Goal: Task Accomplishment & Management: Use online tool/utility

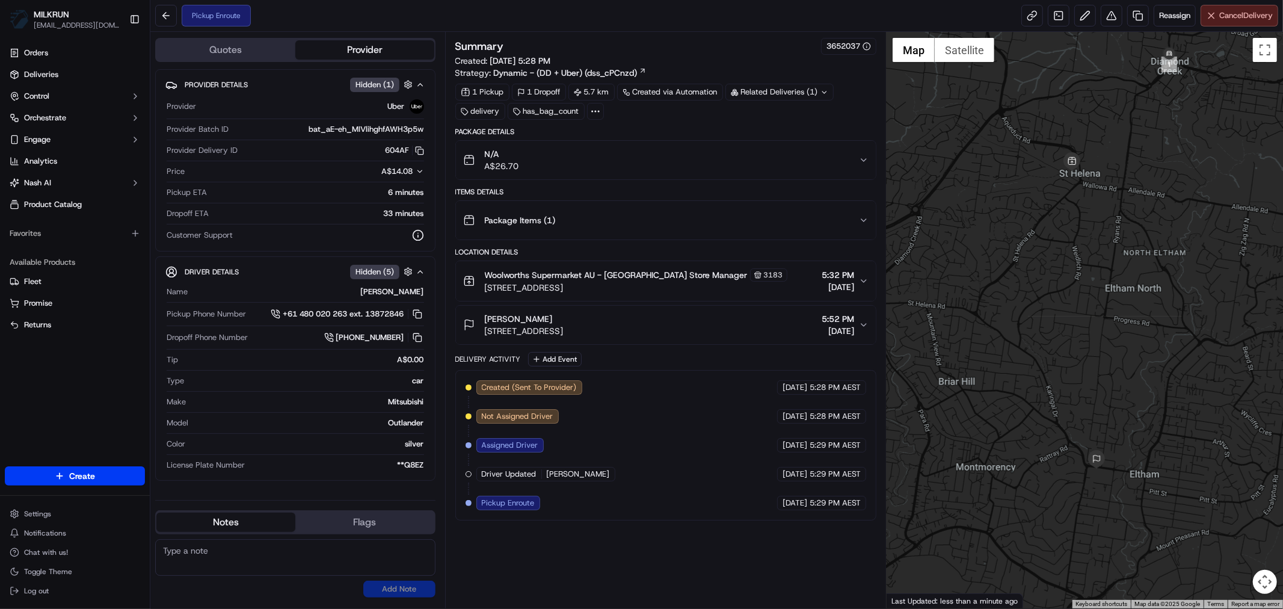
click at [1237, 19] on span "Cancel Delivery" at bounding box center [1246, 15] width 54 height 11
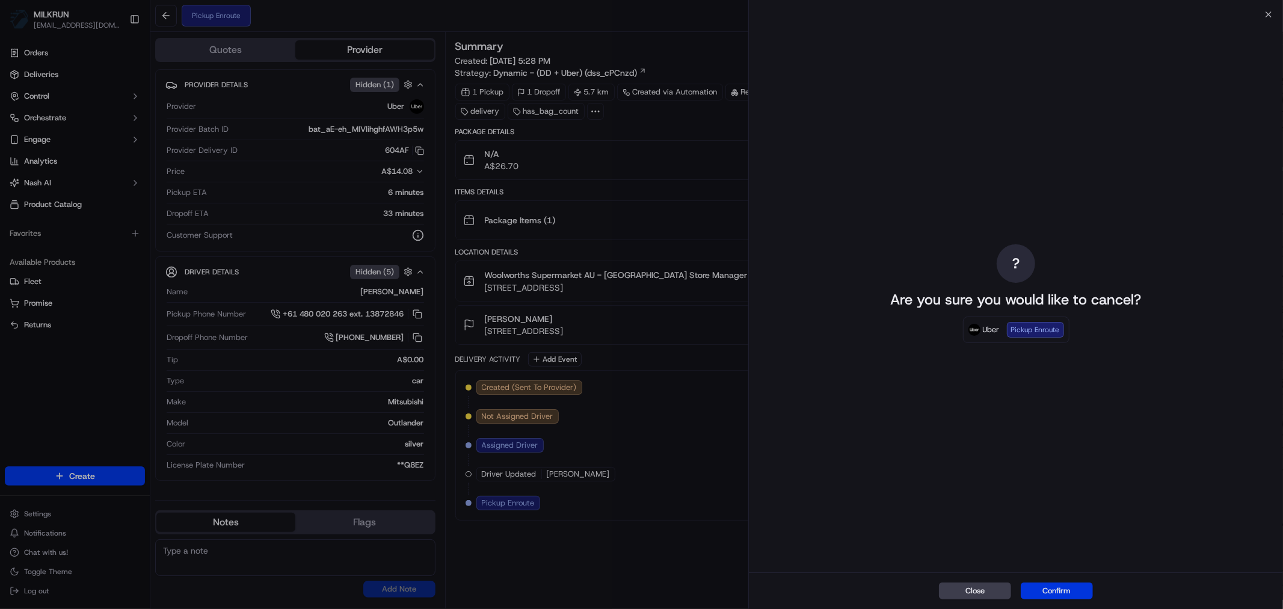
click at [1061, 587] on button "Confirm" at bounding box center [1057, 590] width 72 height 17
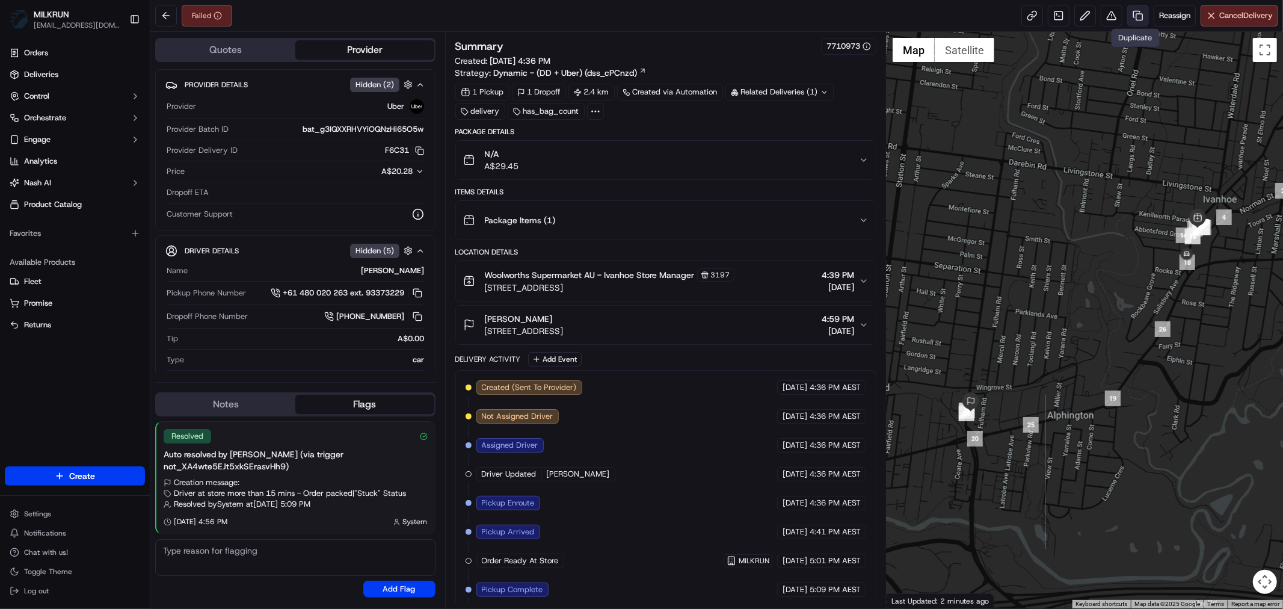
click at [1136, 16] on link at bounding box center [1138, 16] width 22 height 22
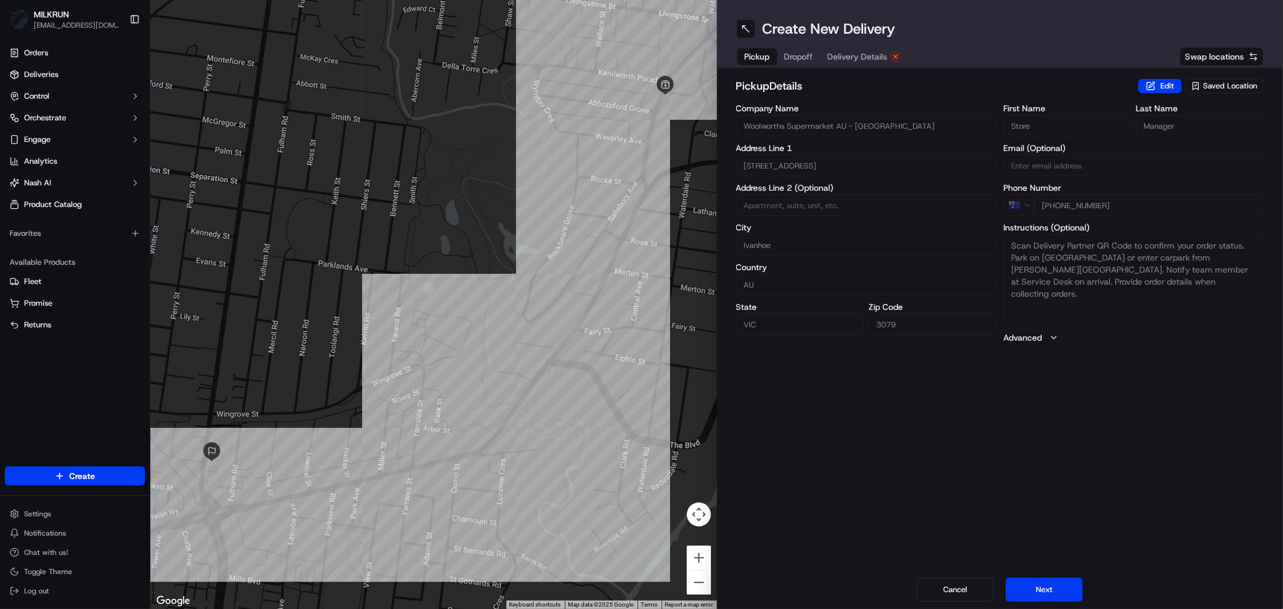
click at [855, 46] on div "Pickup Dropoff Delivery Details" at bounding box center [822, 57] width 173 height 22
click at [851, 53] on span "Delivery Details" at bounding box center [858, 57] width 60 height 12
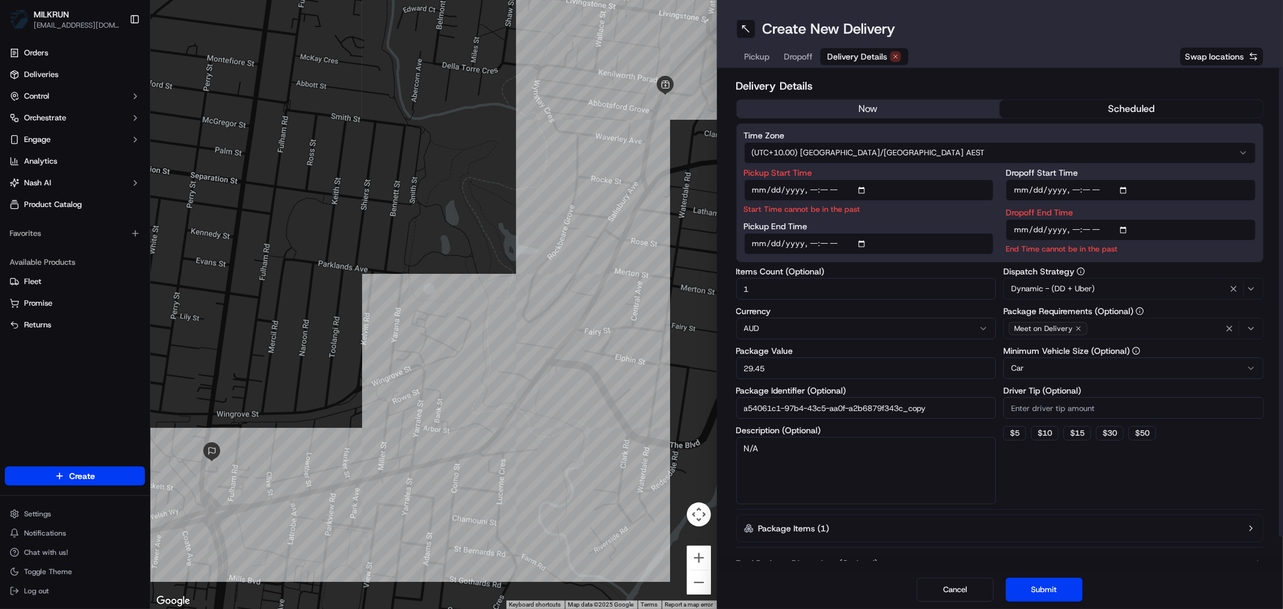
click at [871, 100] on button "now" at bounding box center [869, 109] width 264 height 18
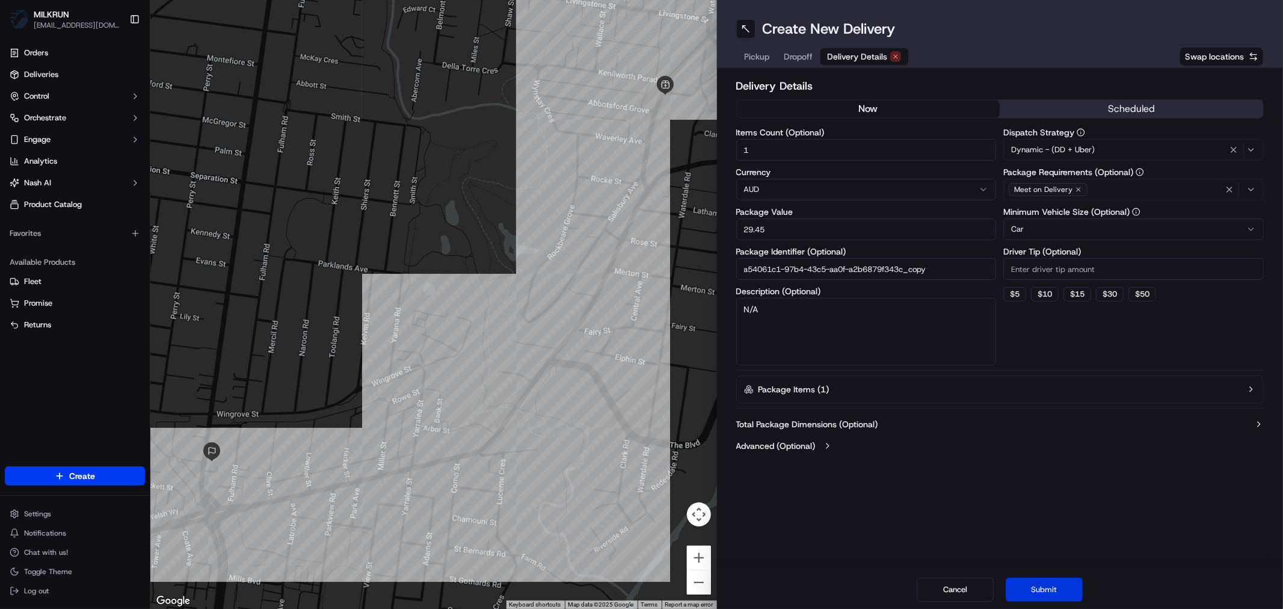
click at [1035, 590] on button "Submit" at bounding box center [1044, 590] width 77 height 24
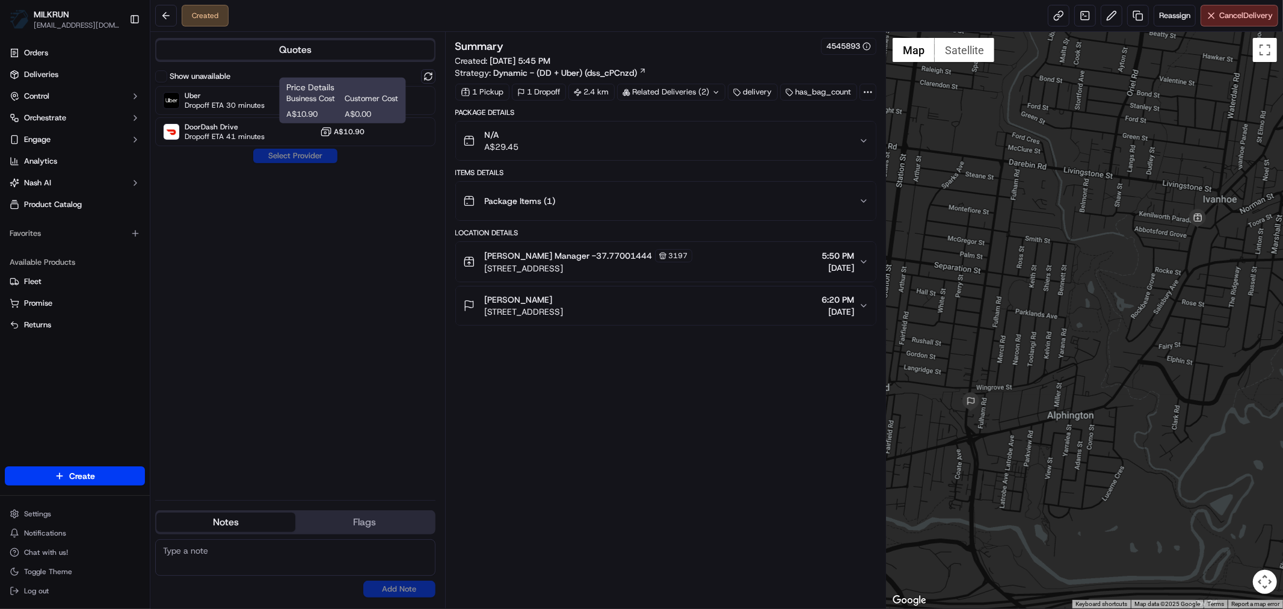
click at [302, 91] on h1 "Price Details" at bounding box center [342, 87] width 112 height 12
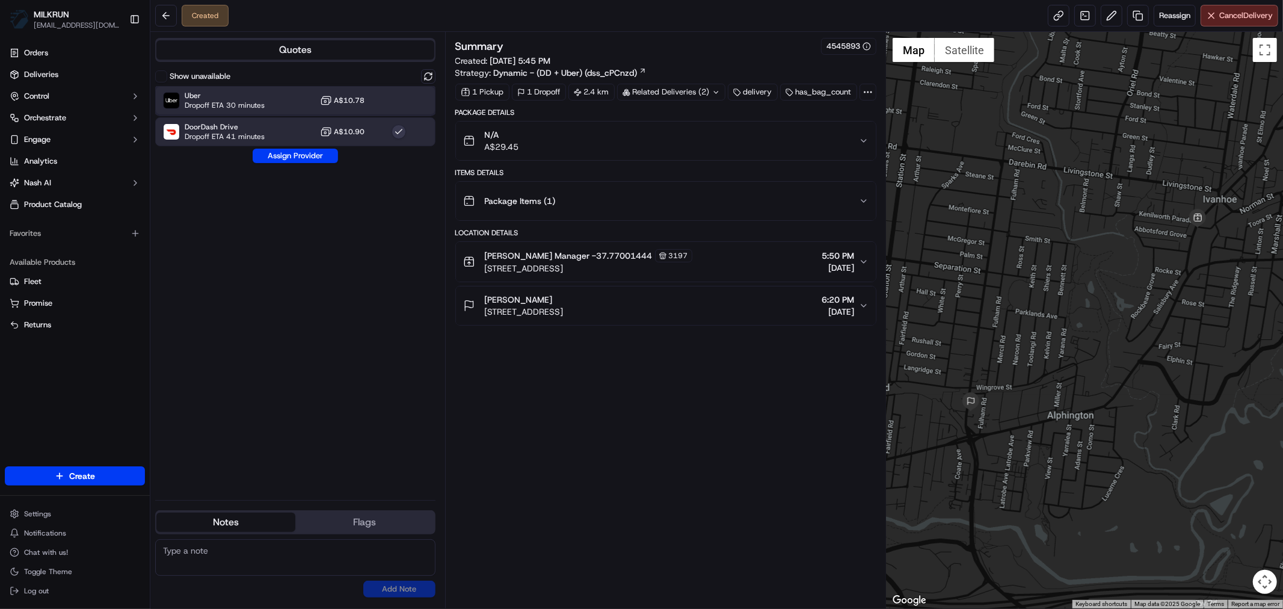
click at [242, 99] on span "Uber" at bounding box center [225, 96] width 80 height 10
click at [277, 158] on button "Assign Provider" at bounding box center [295, 156] width 85 height 14
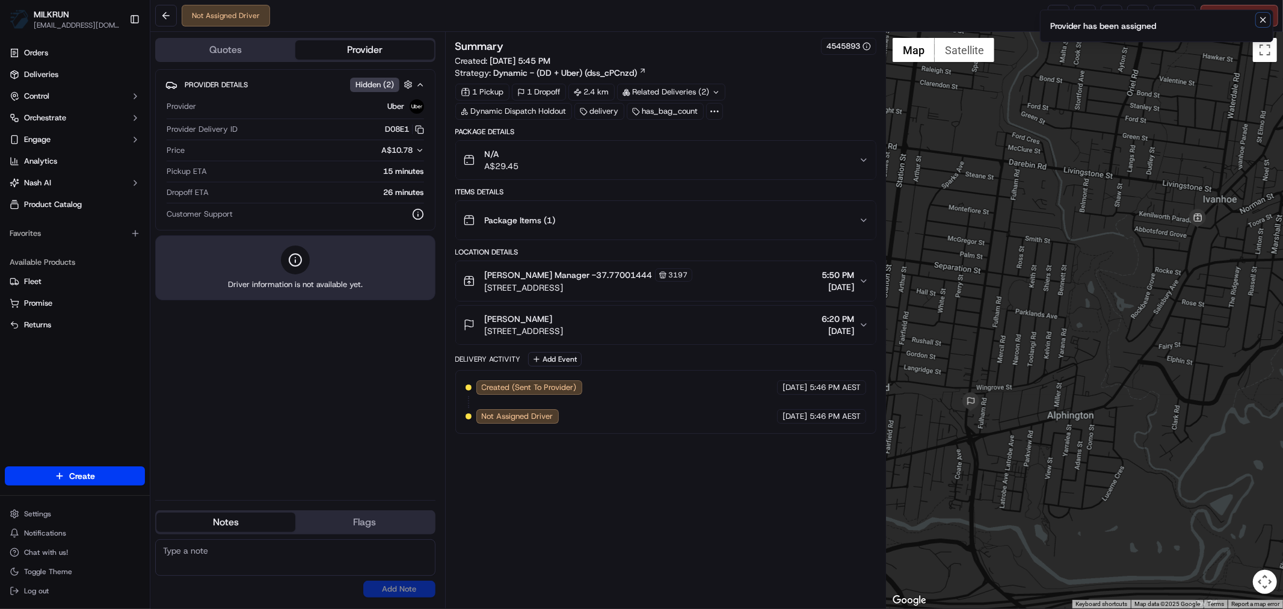
click at [1264, 19] on icon "Notifications (F8)" at bounding box center [1263, 19] width 5 height 5
click at [1059, 14] on link at bounding box center [1059, 16] width 22 height 22
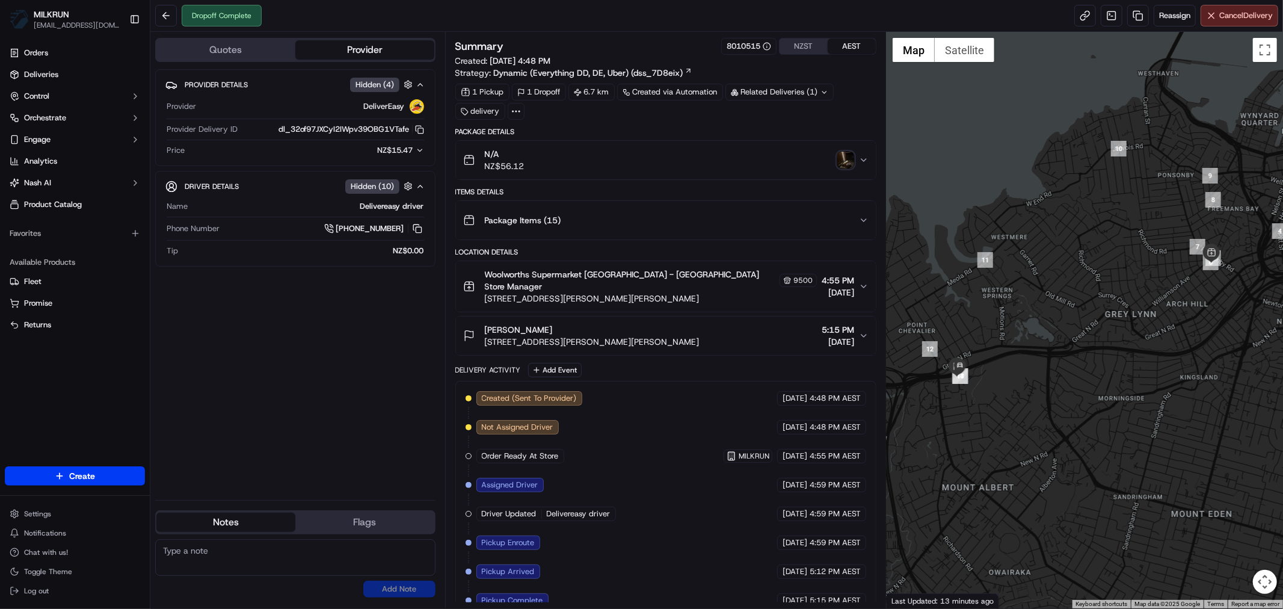
click at [839, 154] on img "button" at bounding box center [845, 160] width 17 height 17
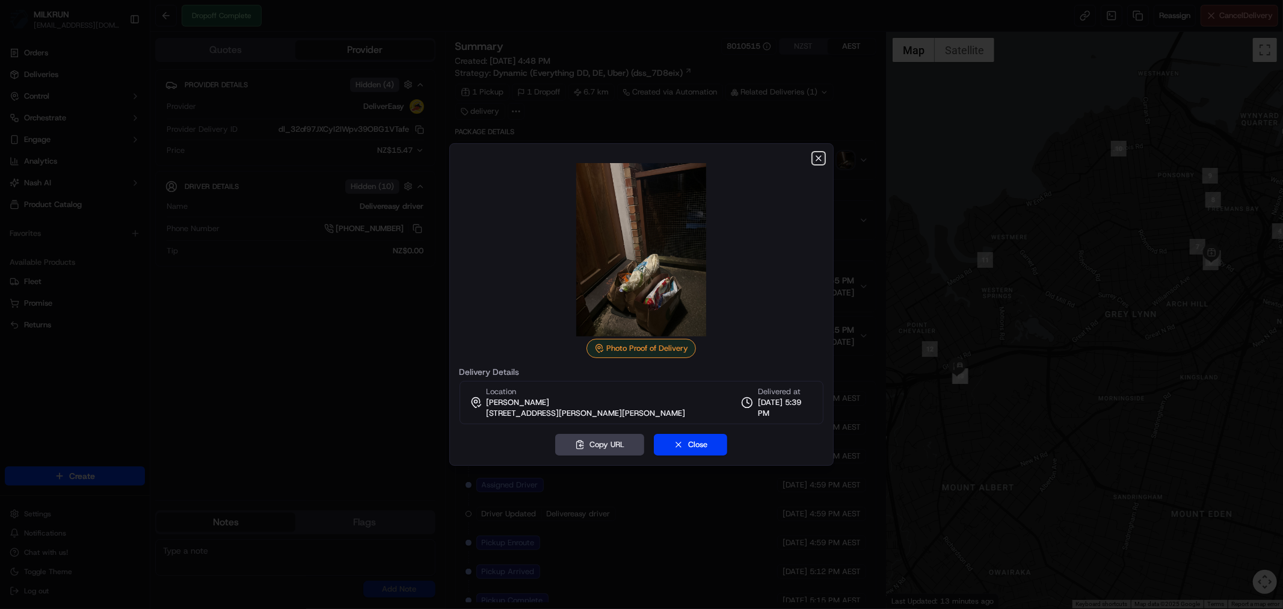
click at [820, 159] on icon "button" at bounding box center [818, 158] width 5 height 5
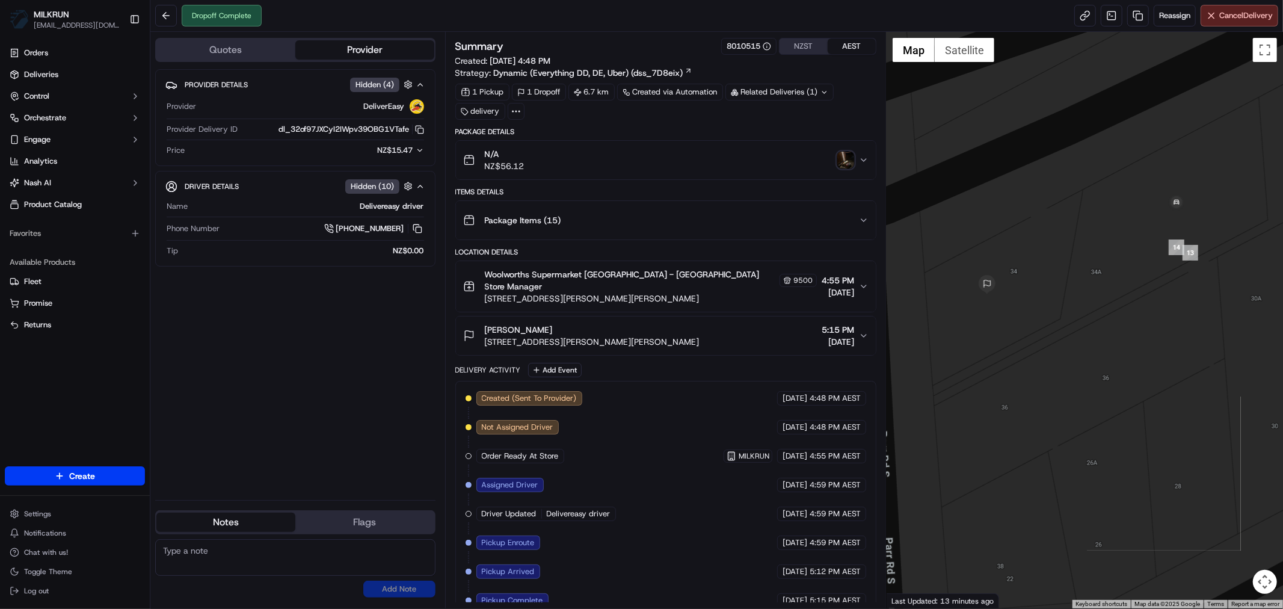
drag, startPoint x: 951, startPoint y: 277, endPoint x: 1063, endPoint y: 375, distance: 149.2
click at [1063, 375] on div at bounding box center [1085, 320] width 396 height 576
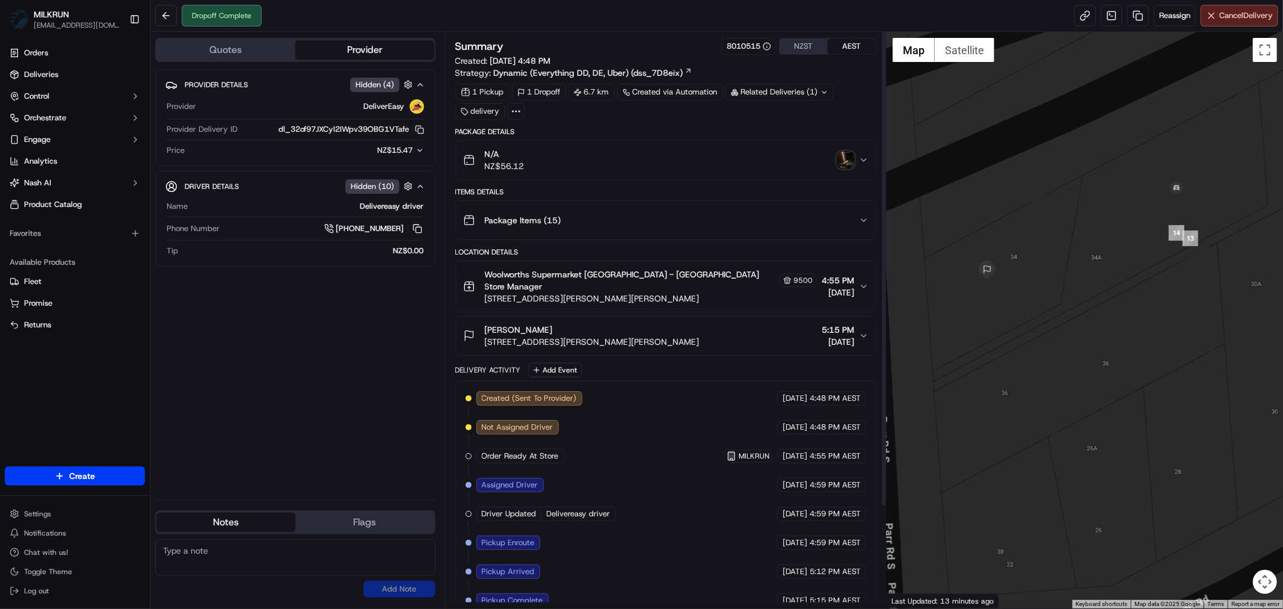
click at [863, 331] on icon "button" at bounding box center [864, 336] width 10 height 10
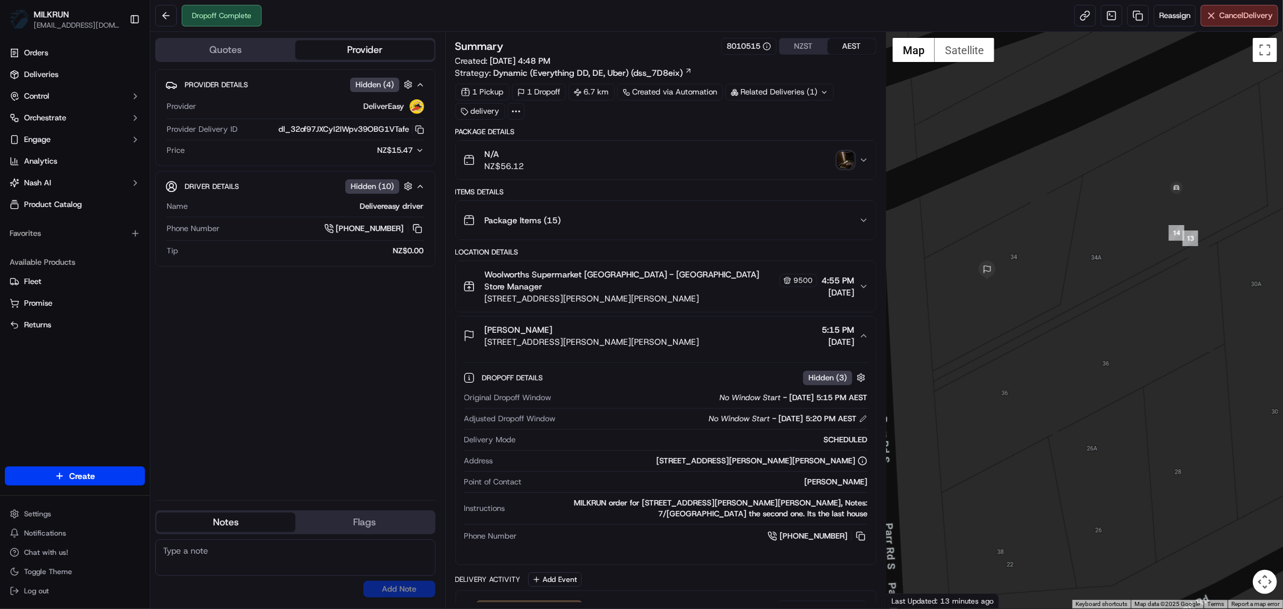
drag, startPoint x: 323, startPoint y: 380, endPoint x: 341, endPoint y: 390, distance: 20.2
click at [324, 380] on div "Provider Details Hidden ( 4 ) Provider DeliverEasy Provider Delivery ID dl_32of…" at bounding box center [295, 279] width 280 height 421
drag, startPoint x: 305, startPoint y: 332, endPoint x: 304, endPoint y: 339, distance: 7.3
click at [305, 332] on div "Provider Details Hidden ( 4 ) Provider DeliverEasy Provider Delivery ID dl_32of…" at bounding box center [295, 279] width 280 height 421
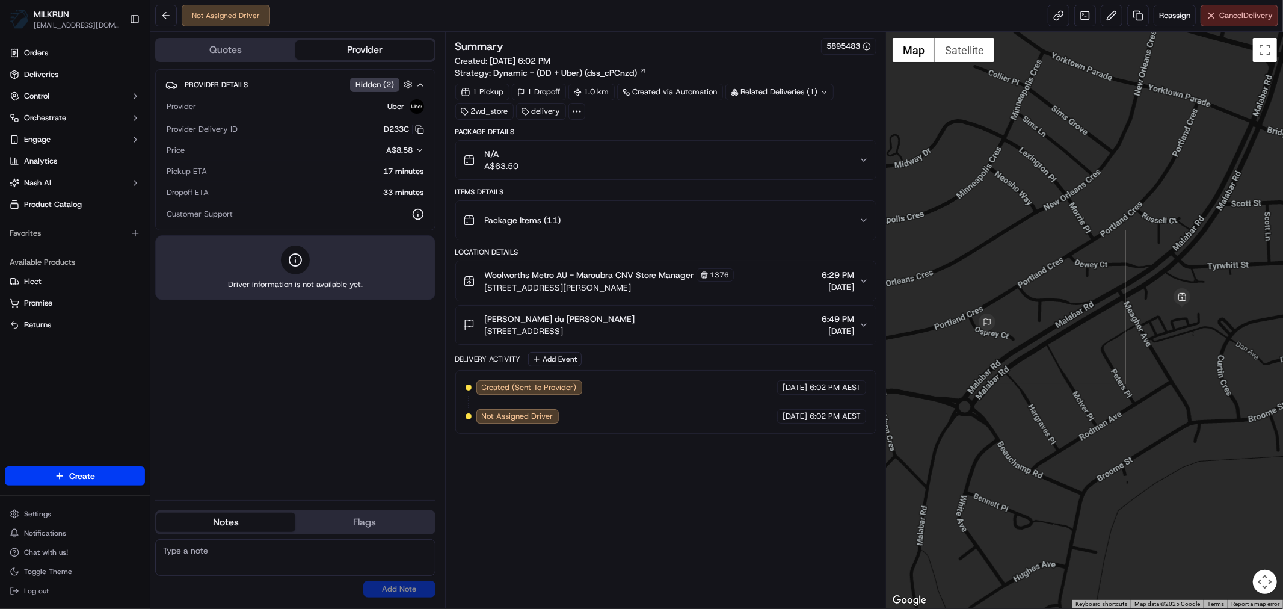
click at [1241, 19] on span "Cancel Delivery" at bounding box center [1246, 15] width 54 height 11
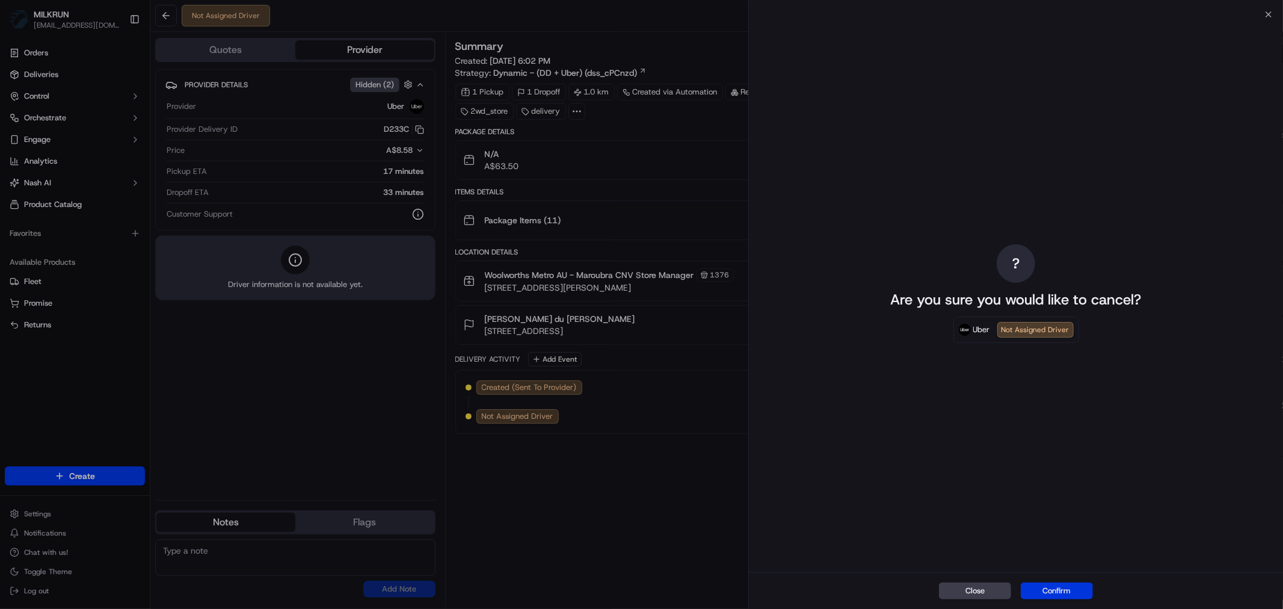
click at [1052, 593] on button "Confirm" at bounding box center [1057, 590] width 72 height 17
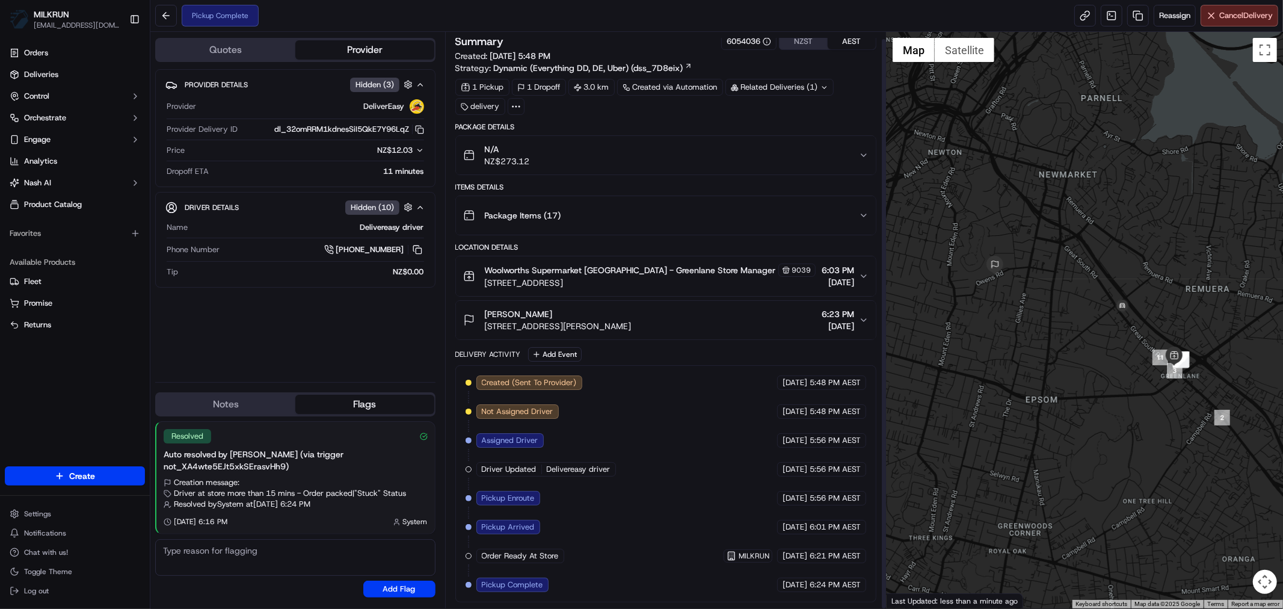
scroll to position [7, 0]
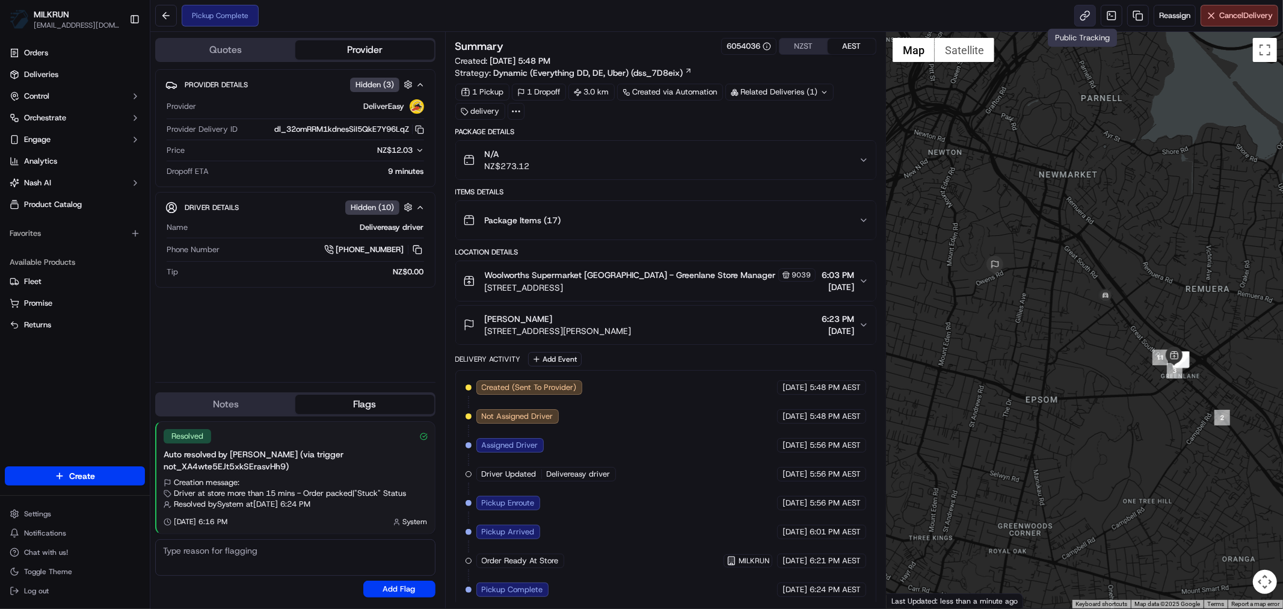
click at [1080, 14] on link at bounding box center [1085, 16] width 22 height 22
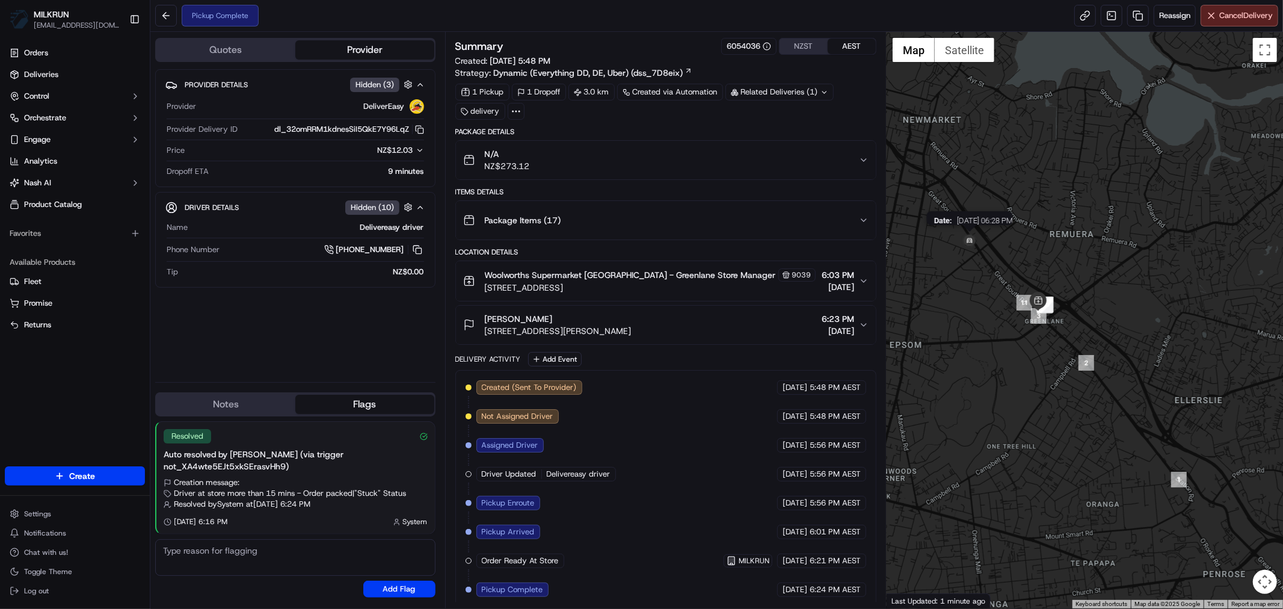
click at [971, 239] on img at bounding box center [969, 241] width 19 height 19
click at [969, 241] on img at bounding box center [969, 241] width 19 height 19
drag, startPoint x: 971, startPoint y: 232, endPoint x: 1066, endPoint y: 261, distance: 99.3
click at [1066, 261] on div "To navigate, press the arrow keys." at bounding box center [1085, 320] width 396 height 576
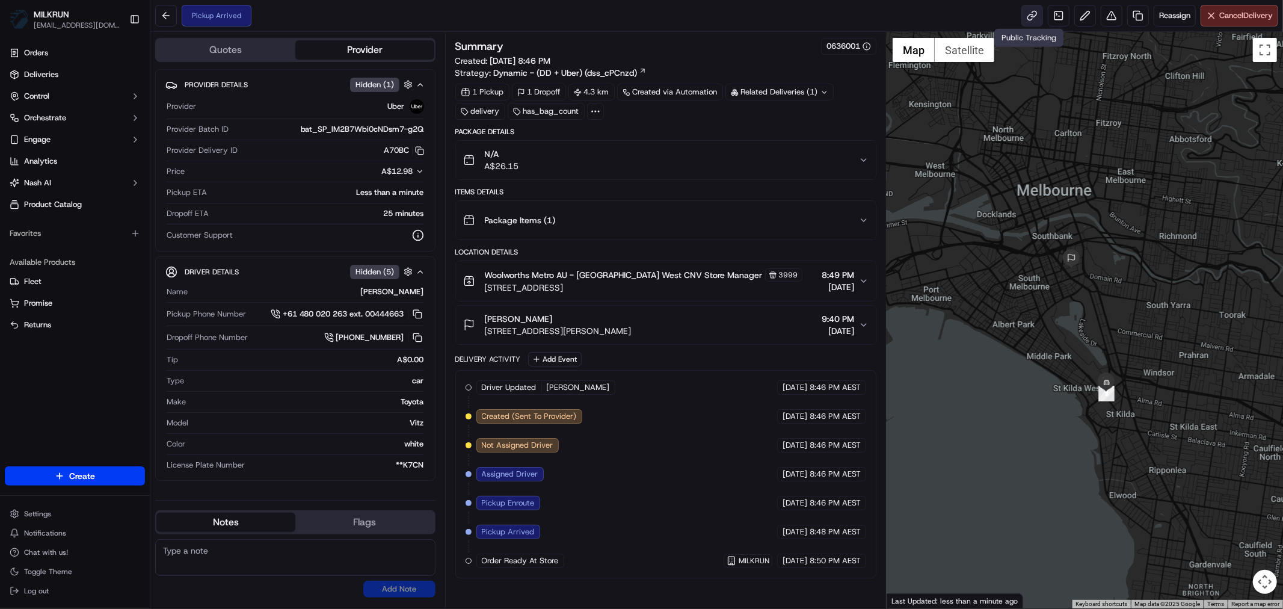
click at [1025, 15] on link at bounding box center [1033, 16] width 22 height 22
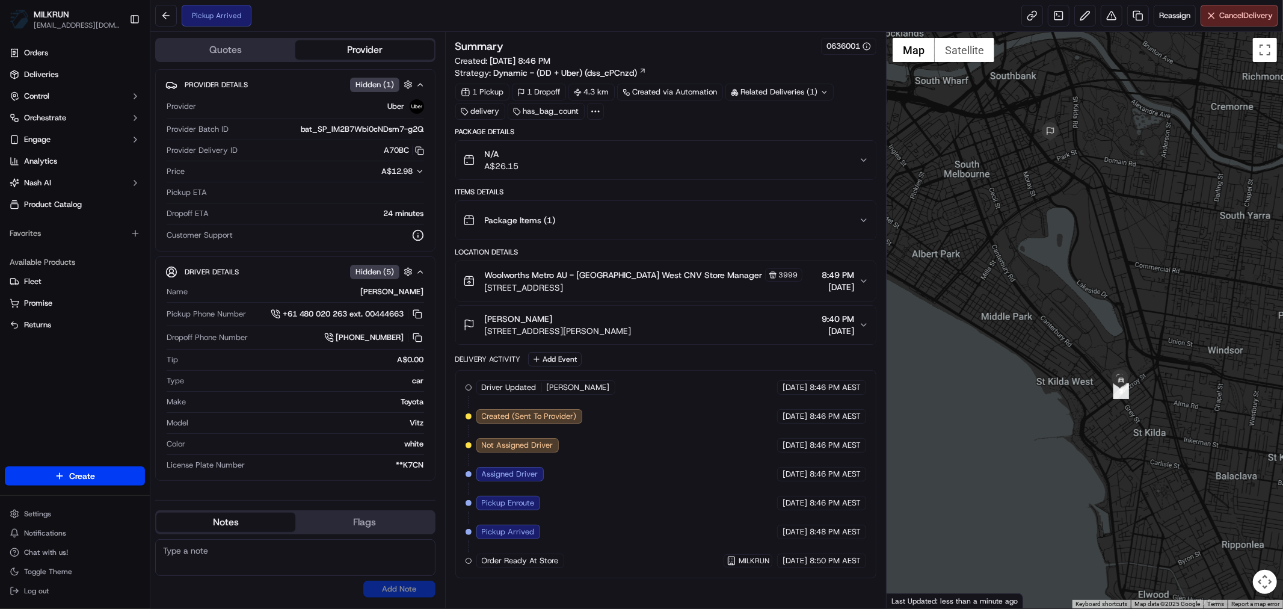
drag, startPoint x: 954, startPoint y: 225, endPoint x: 1007, endPoint y: 362, distance: 146.7
click at [1007, 356] on div at bounding box center [1085, 320] width 396 height 576
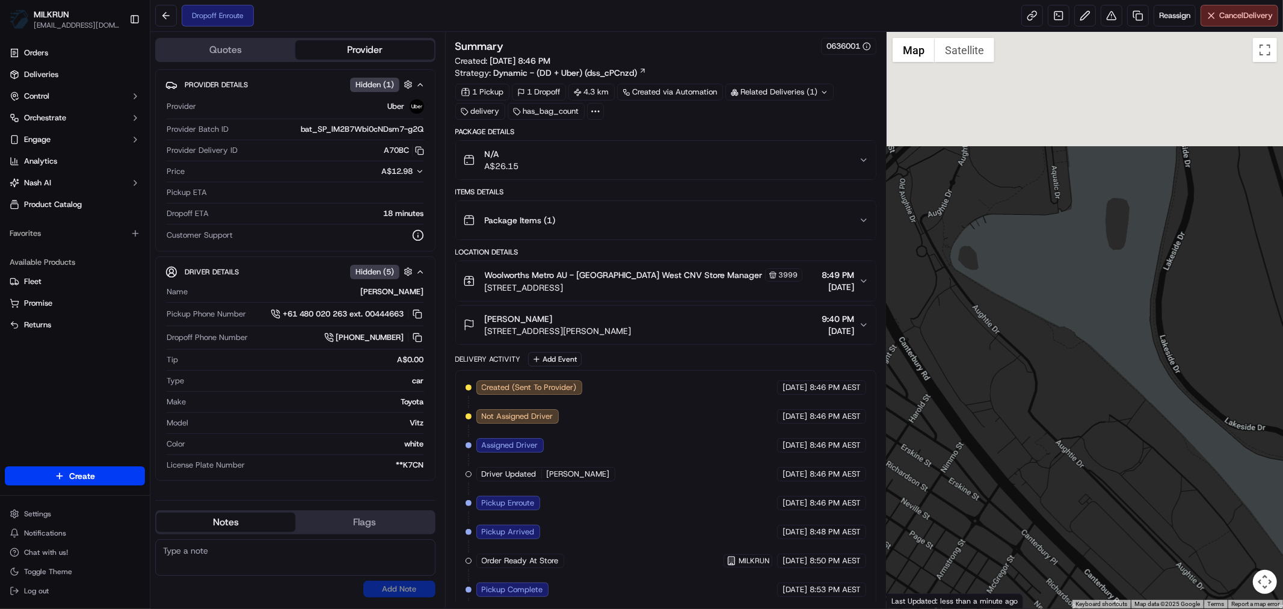
drag, startPoint x: 1034, startPoint y: 275, endPoint x: 1117, endPoint y: 407, distance: 155.7
click at [1117, 407] on div at bounding box center [1085, 320] width 396 height 576
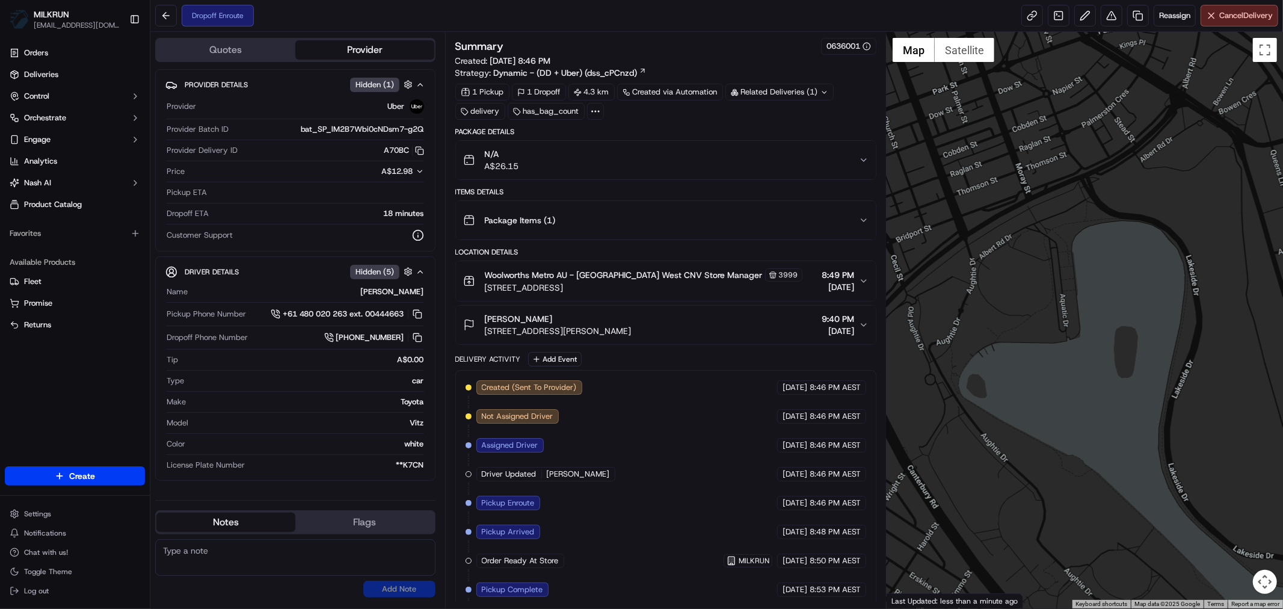
drag, startPoint x: 1093, startPoint y: 342, endPoint x: 1102, endPoint y: 442, distance: 100.2
click at [1102, 442] on div at bounding box center [1085, 320] width 396 height 576
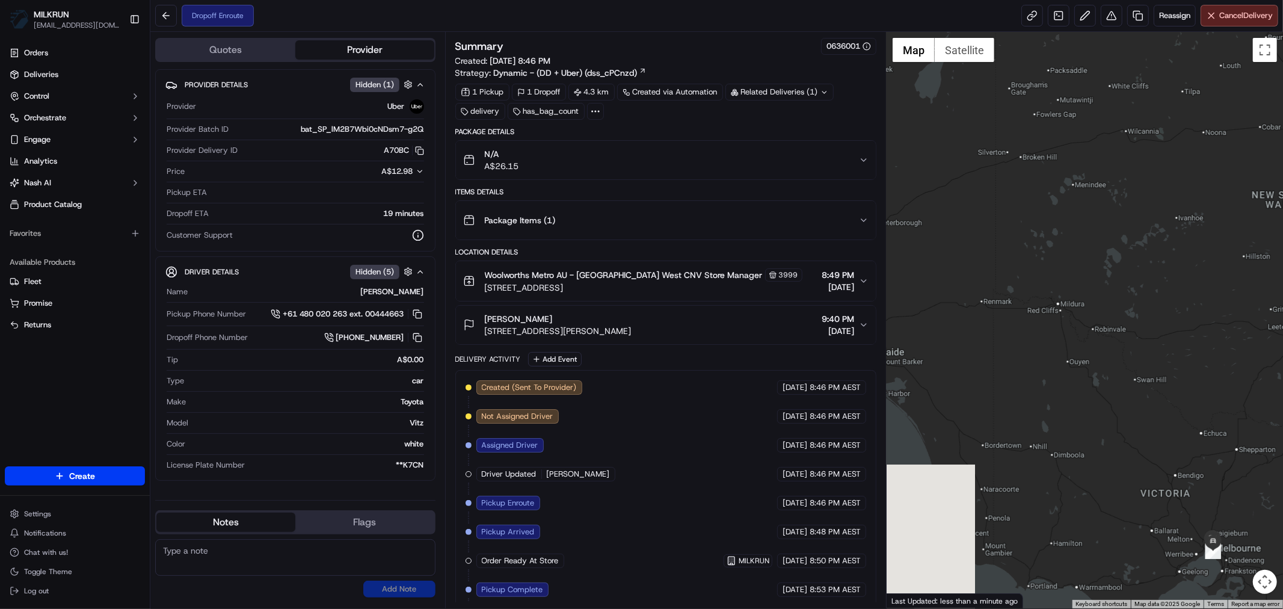
drag, startPoint x: 1156, startPoint y: 267, endPoint x: 1283, endPoint y: 355, distance: 153.9
click at [1283, 355] on div at bounding box center [1085, 320] width 396 height 576
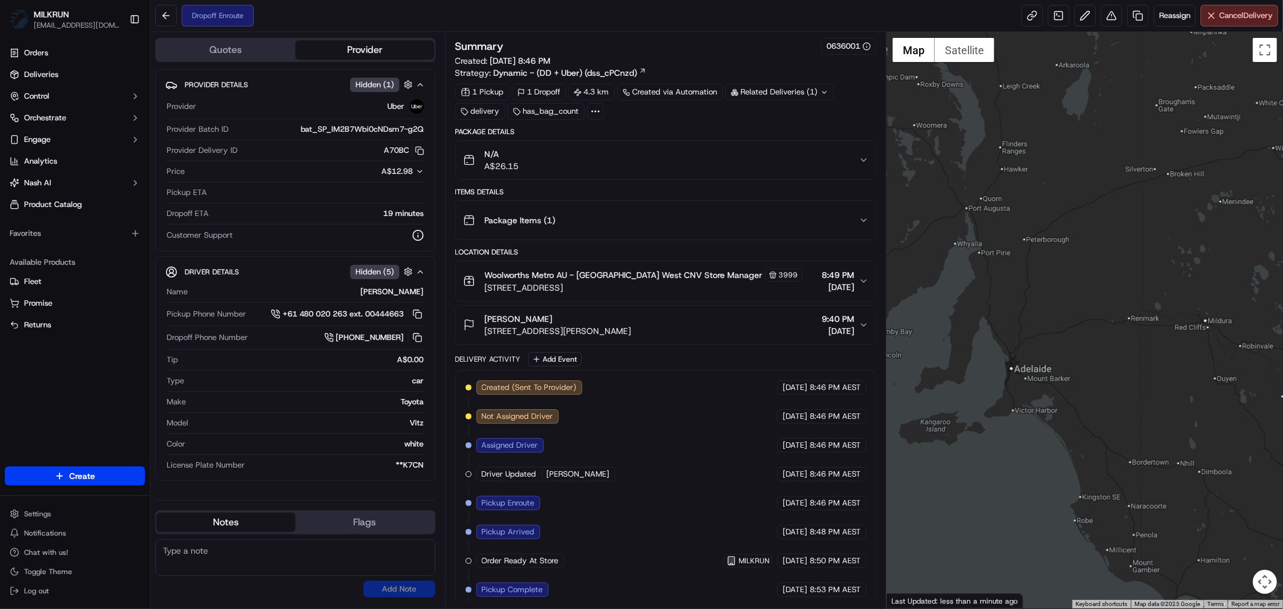
drag, startPoint x: 1014, startPoint y: 377, endPoint x: 1164, endPoint y: 395, distance: 151.5
click at [1164, 395] on div at bounding box center [1085, 320] width 396 height 576
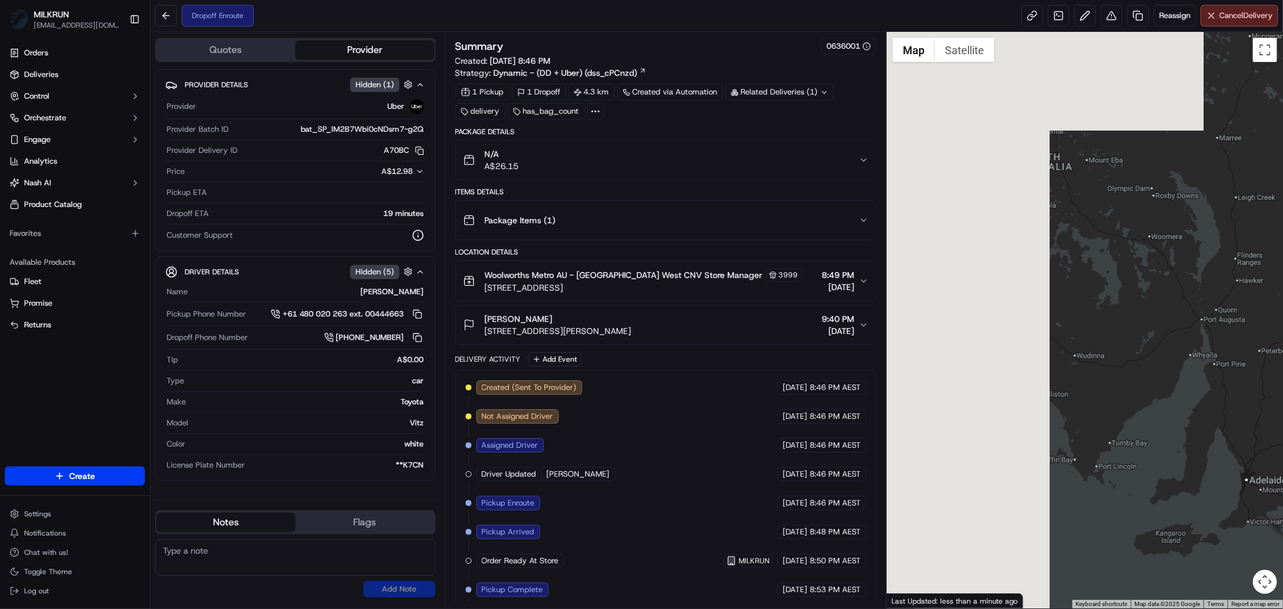
drag, startPoint x: 1056, startPoint y: 297, endPoint x: 1264, endPoint y: 405, distance: 234.1
click at [1264, 405] on div at bounding box center [1085, 320] width 396 height 576
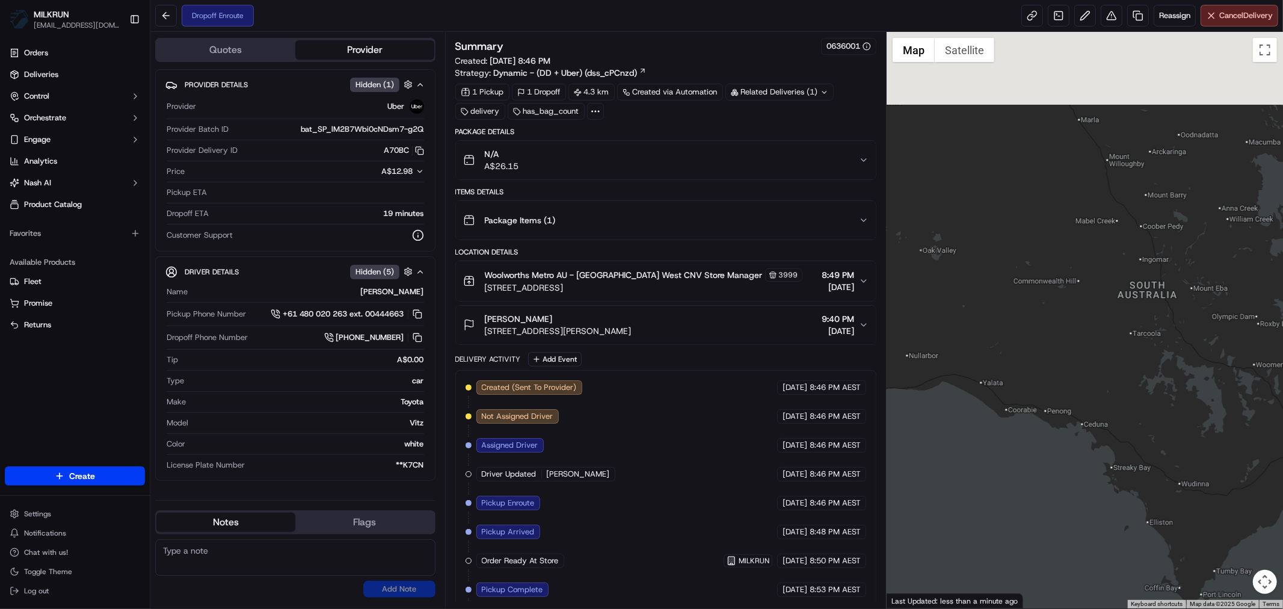
drag, startPoint x: 1090, startPoint y: 337, endPoint x: 1202, endPoint y: 466, distance: 171.0
click at [1199, 472] on div at bounding box center [1085, 320] width 396 height 576
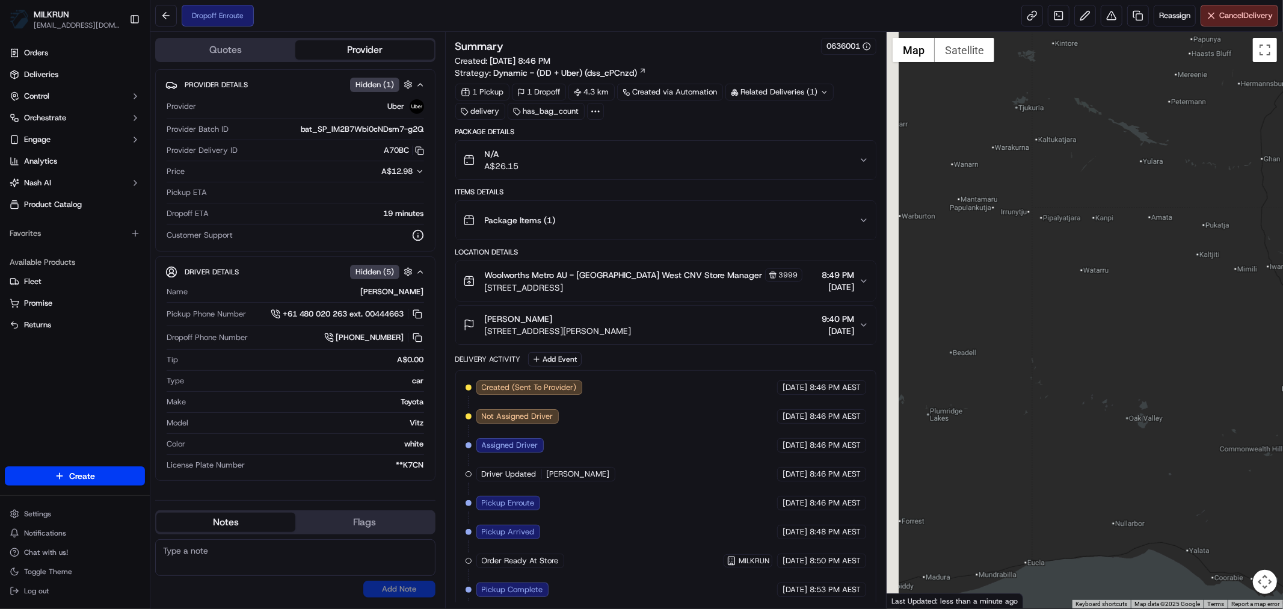
drag, startPoint x: 1031, startPoint y: 356, endPoint x: 1203, endPoint y: 412, distance: 181.5
click at [1195, 417] on div at bounding box center [1085, 320] width 396 height 576
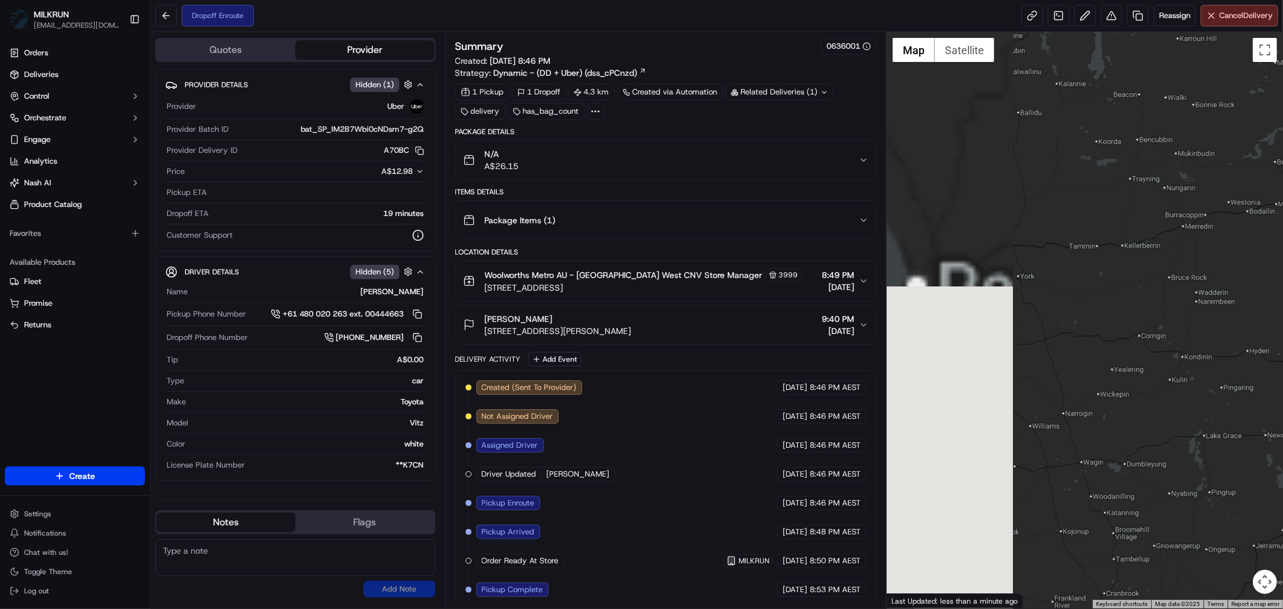
drag, startPoint x: 958, startPoint y: 401, endPoint x: 1183, endPoint y: 408, distance: 225.1
click at [1179, 408] on div at bounding box center [1085, 320] width 396 height 576
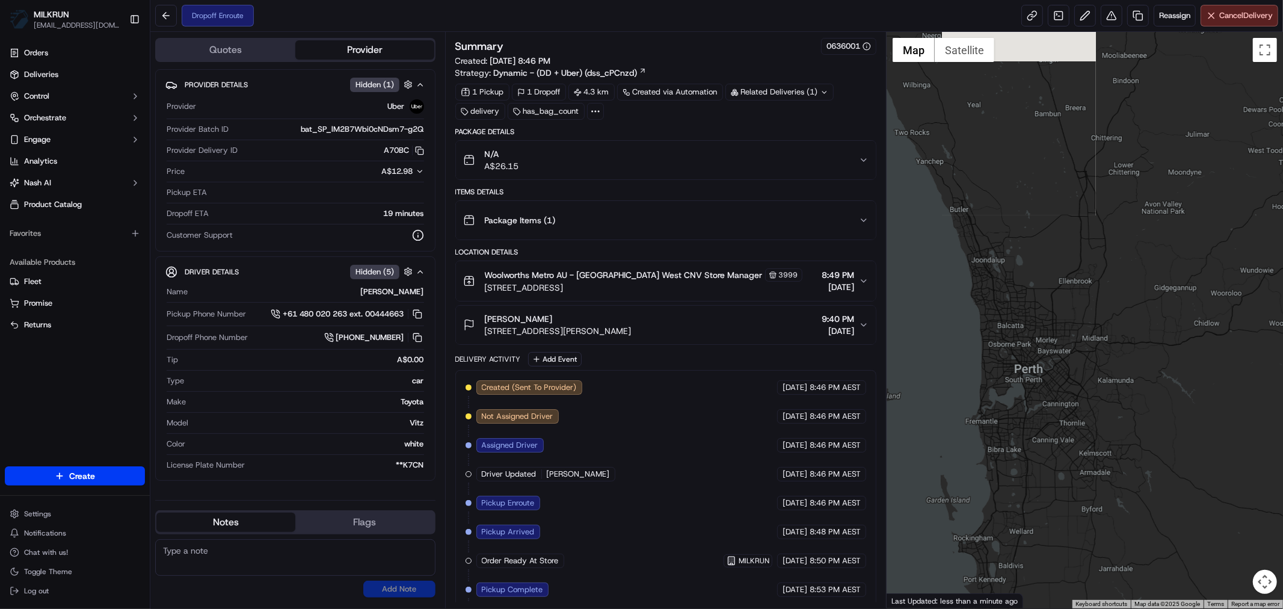
drag, startPoint x: 1044, startPoint y: 235, endPoint x: 1086, endPoint y: 455, distance: 224.8
click at [1086, 455] on div at bounding box center [1085, 320] width 396 height 576
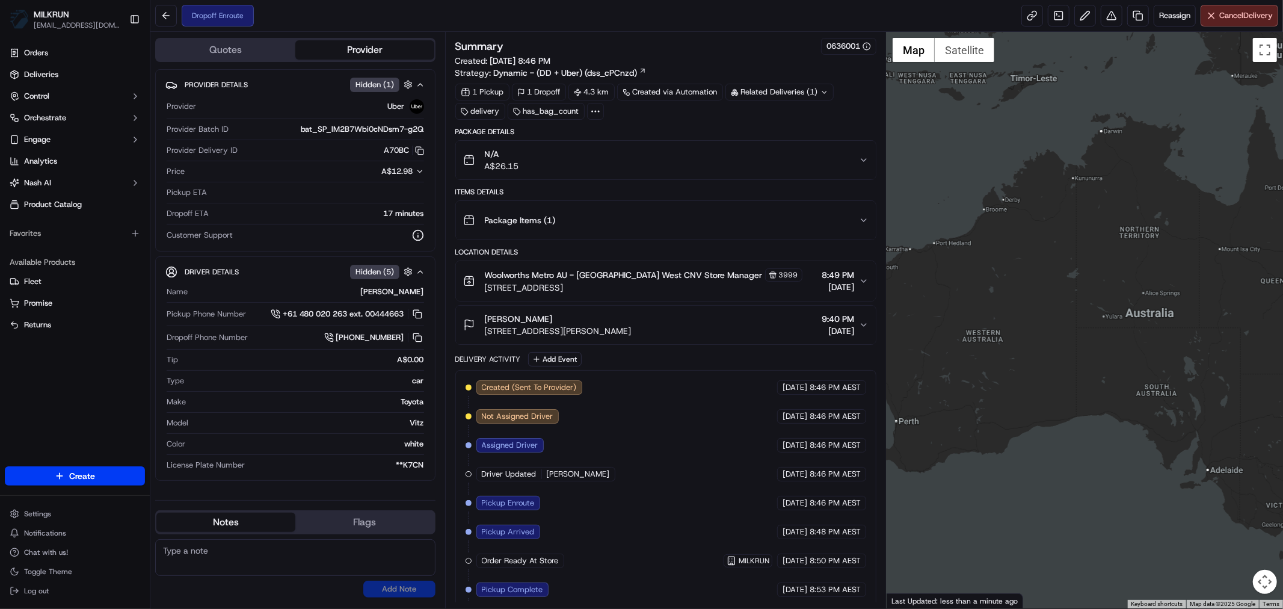
drag, startPoint x: 1222, startPoint y: 350, endPoint x: 1048, endPoint y: 413, distance: 185.3
click at [1048, 413] on div at bounding box center [1085, 320] width 396 height 576
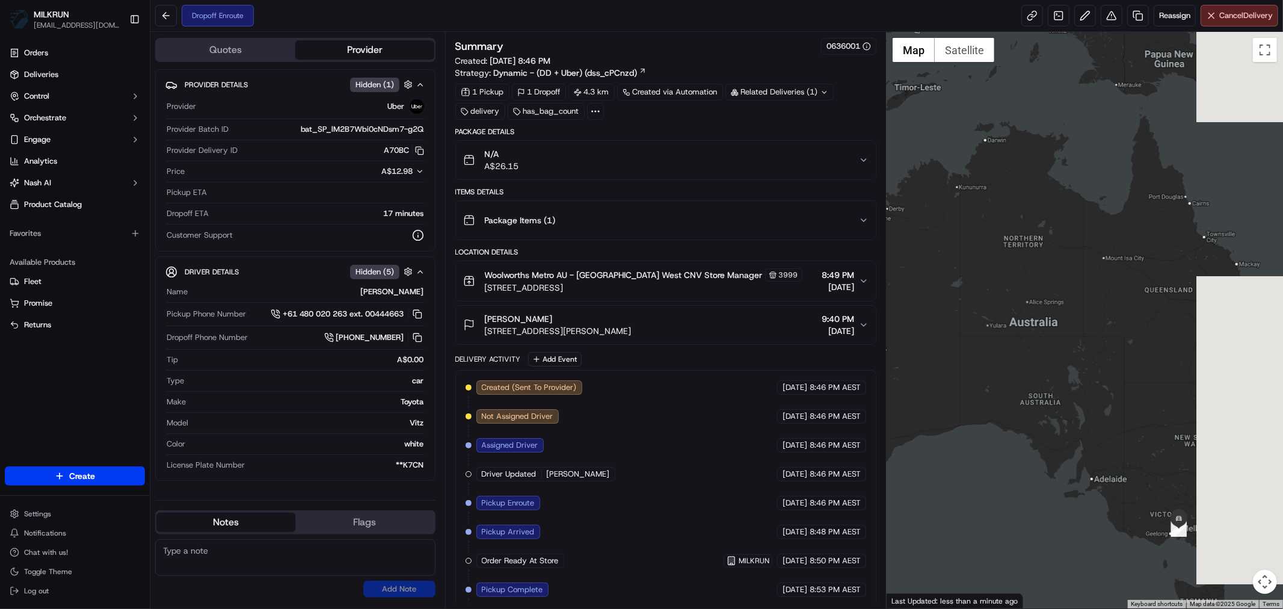
drag, startPoint x: 1094, startPoint y: 397, endPoint x: 975, endPoint y: 409, distance: 119.7
click at [975, 409] on div at bounding box center [1085, 320] width 396 height 576
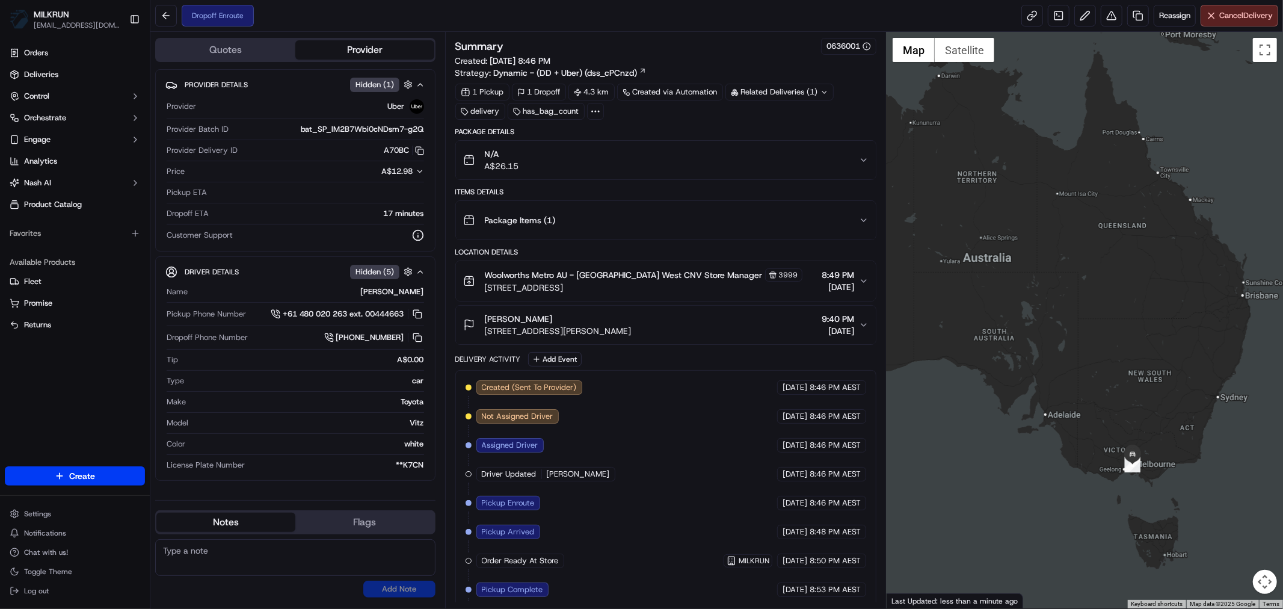
drag, startPoint x: 1097, startPoint y: 480, endPoint x: 1050, endPoint y: 413, distance: 81.6
click at [1050, 413] on div at bounding box center [1085, 320] width 396 height 576
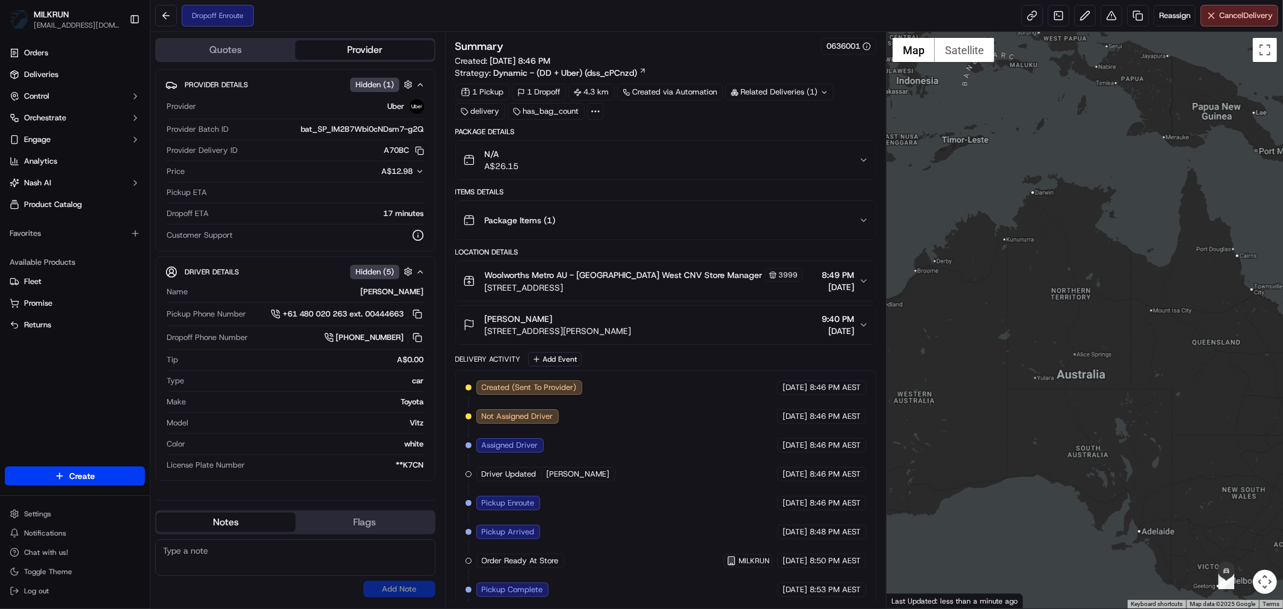
drag, startPoint x: 1163, startPoint y: 320, endPoint x: 1278, endPoint y: 452, distance: 175.7
click at [1283, 452] on div at bounding box center [1085, 320] width 396 height 576
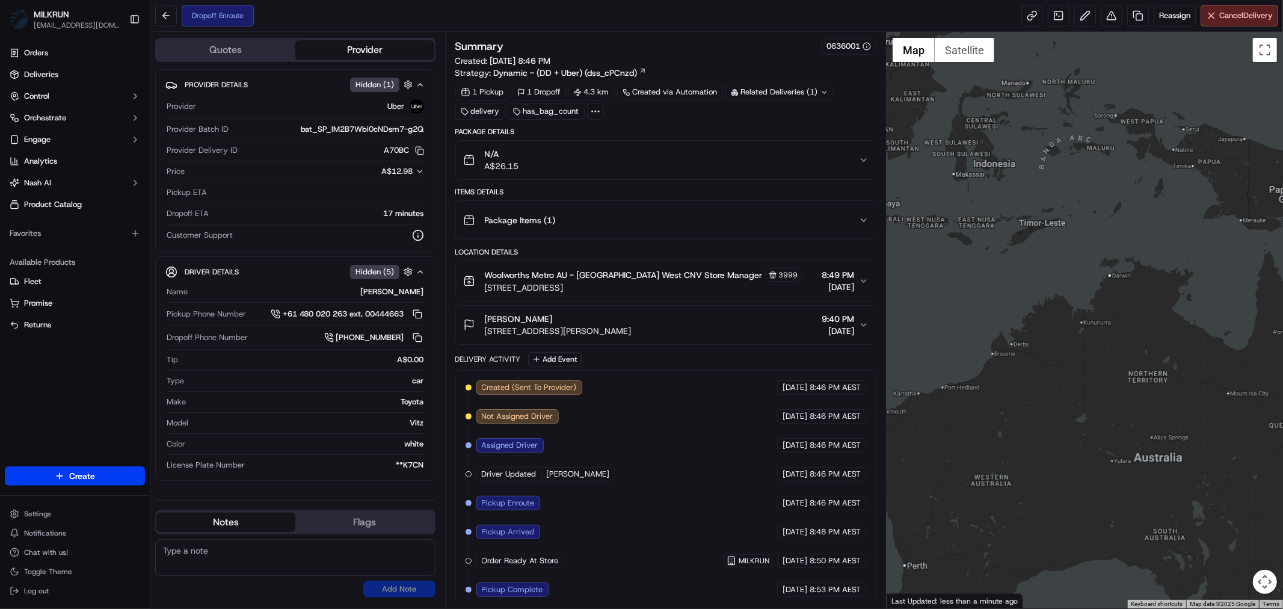
drag, startPoint x: 1091, startPoint y: 393, endPoint x: 1102, endPoint y: 413, distance: 21.8
click at [1102, 413] on div at bounding box center [1085, 320] width 396 height 576
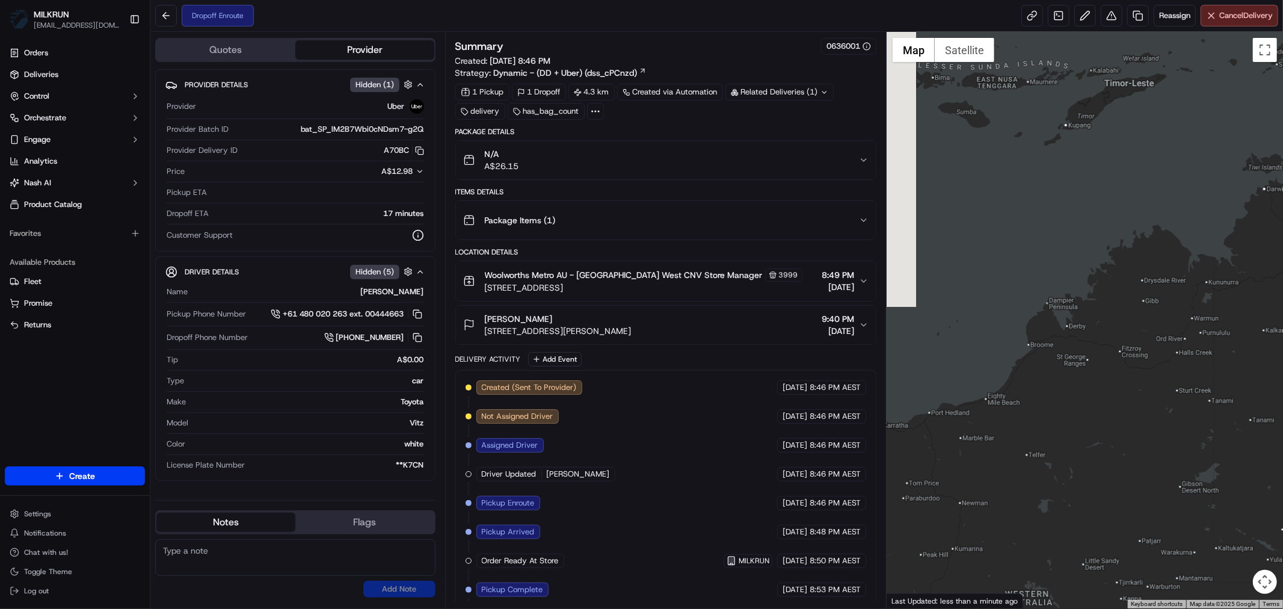
drag, startPoint x: 1050, startPoint y: 368, endPoint x: 1186, endPoint y: 392, distance: 137.5
click at [1186, 392] on div at bounding box center [1085, 320] width 396 height 576
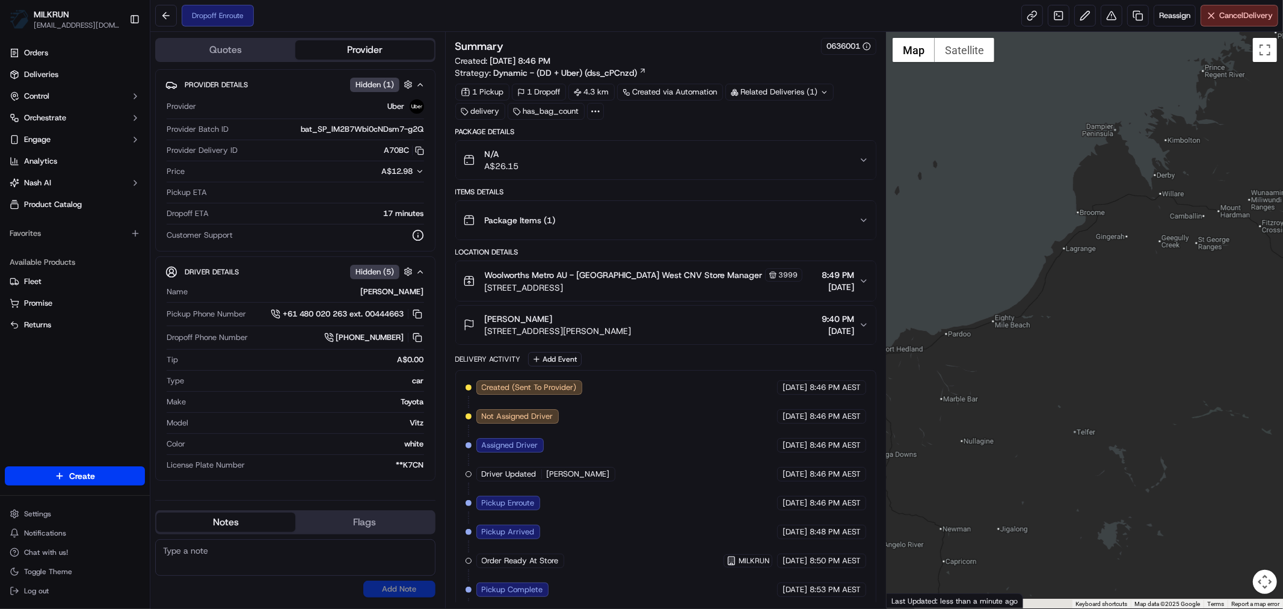
drag, startPoint x: 1035, startPoint y: 458, endPoint x: 1127, endPoint y: 350, distance: 141.3
click at [1127, 350] on div at bounding box center [1085, 320] width 396 height 576
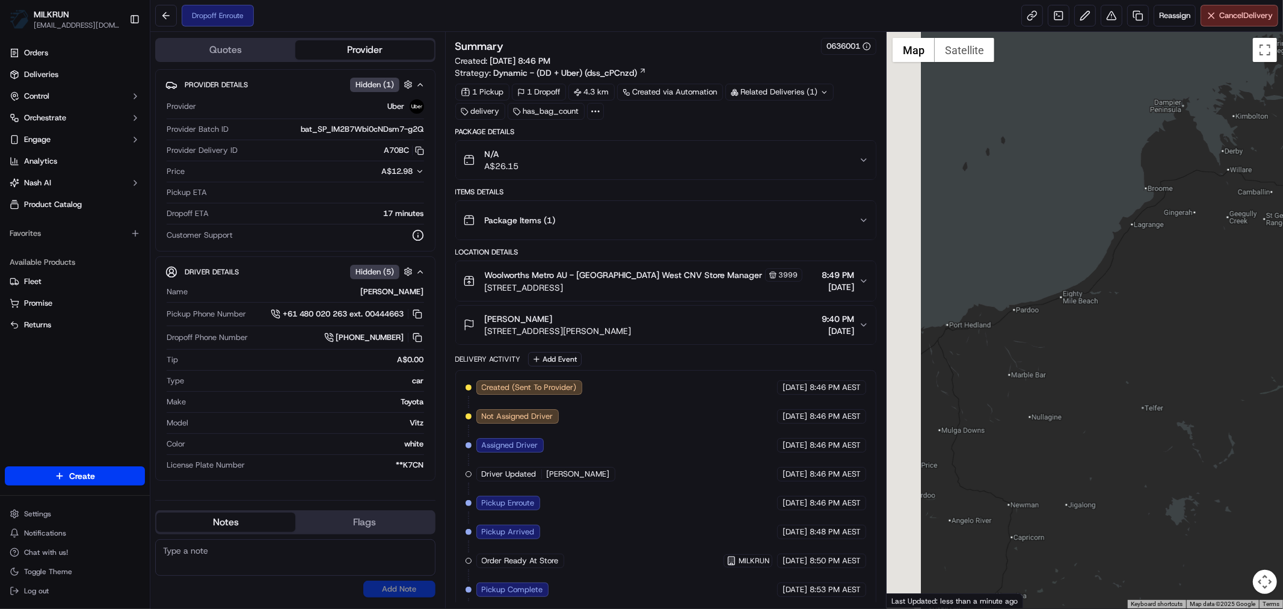
drag, startPoint x: 934, startPoint y: 432, endPoint x: 1113, endPoint y: 388, distance: 184.6
click at [1099, 393] on div at bounding box center [1085, 320] width 396 height 576
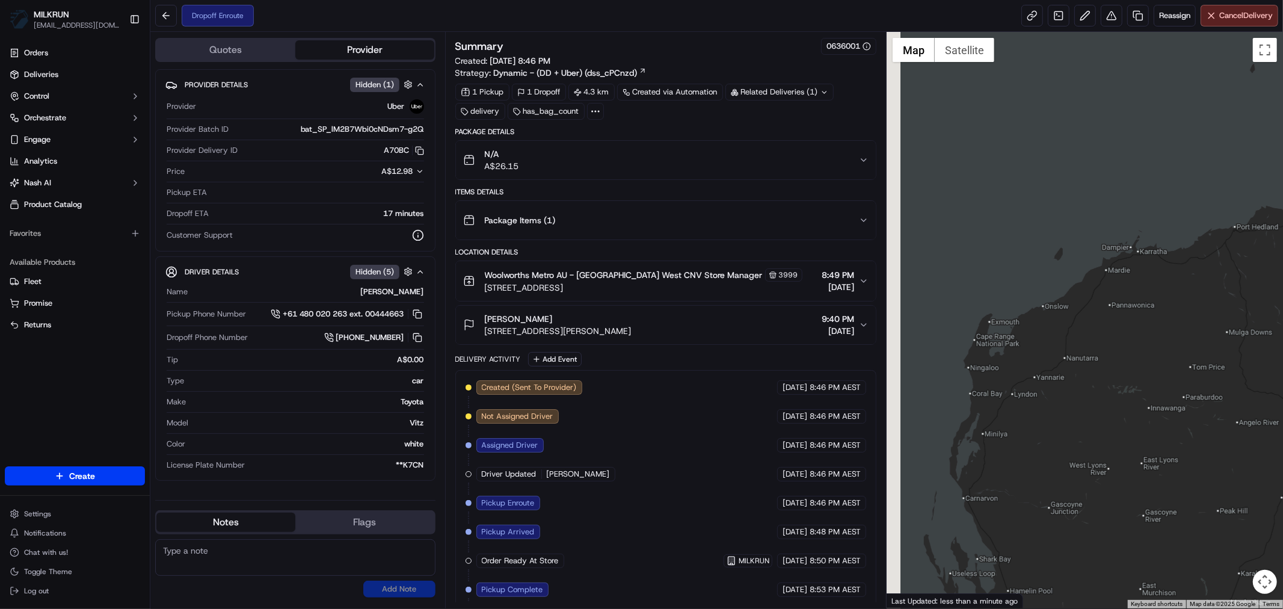
drag, startPoint x: 1033, startPoint y: 441, endPoint x: 1126, endPoint y: 368, distance: 118.3
click at [1123, 371] on div at bounding box center [1085, 320] width 396 height 576
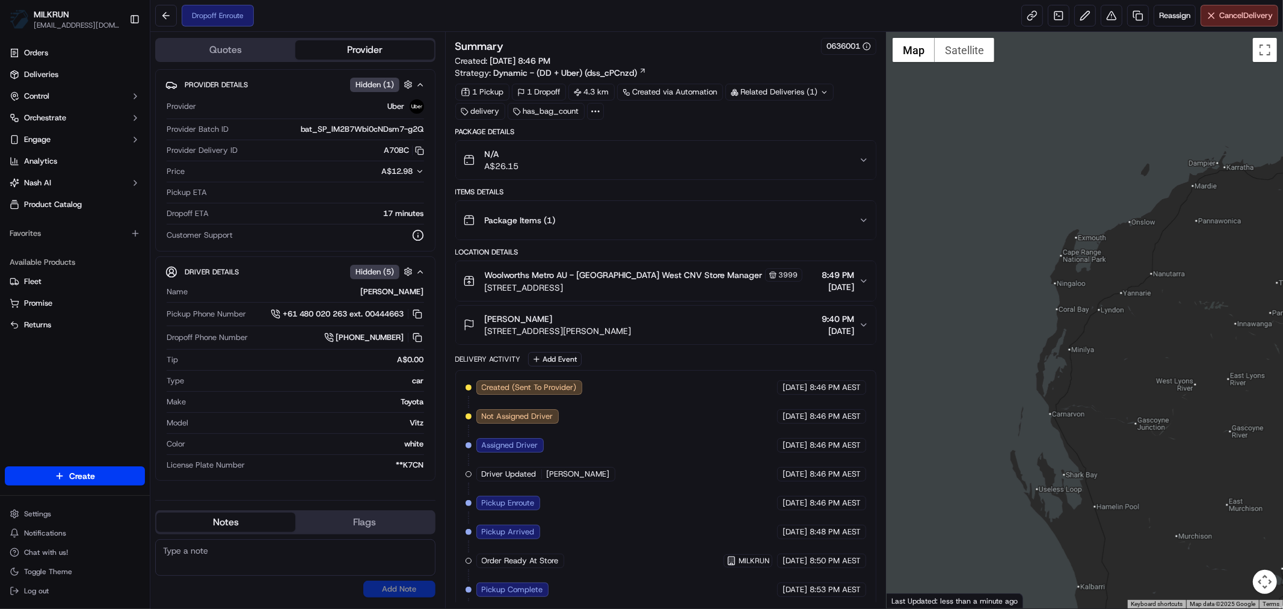
drag, startPoint x: 1141, startPoint y: 416, endPoint x: 1133, endPoint y: 350, distance: 67.2
click at [1133, 351] on div at bounding box center [1085, 320] width 396 height 576
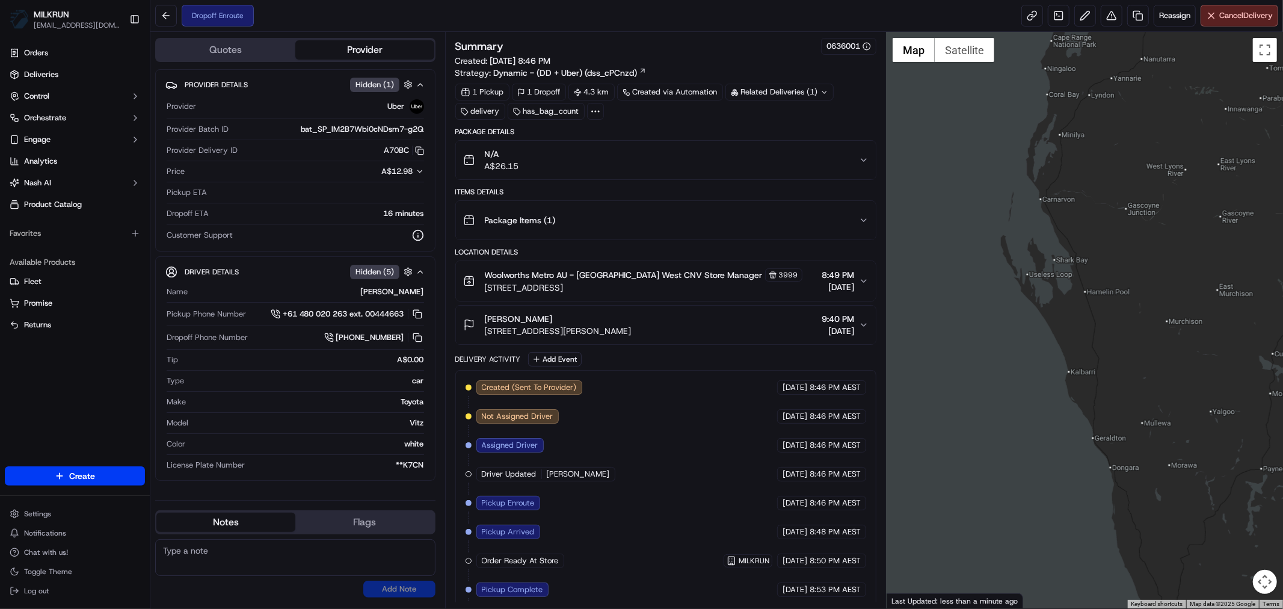
drag, startPoint x: 1157, startPoint y: 443, endPoint x: 1131, endPoint y: 277, distance: 167.5
click at [1144, 297] on div at bounding box center [1085, 320] width 396 height 576
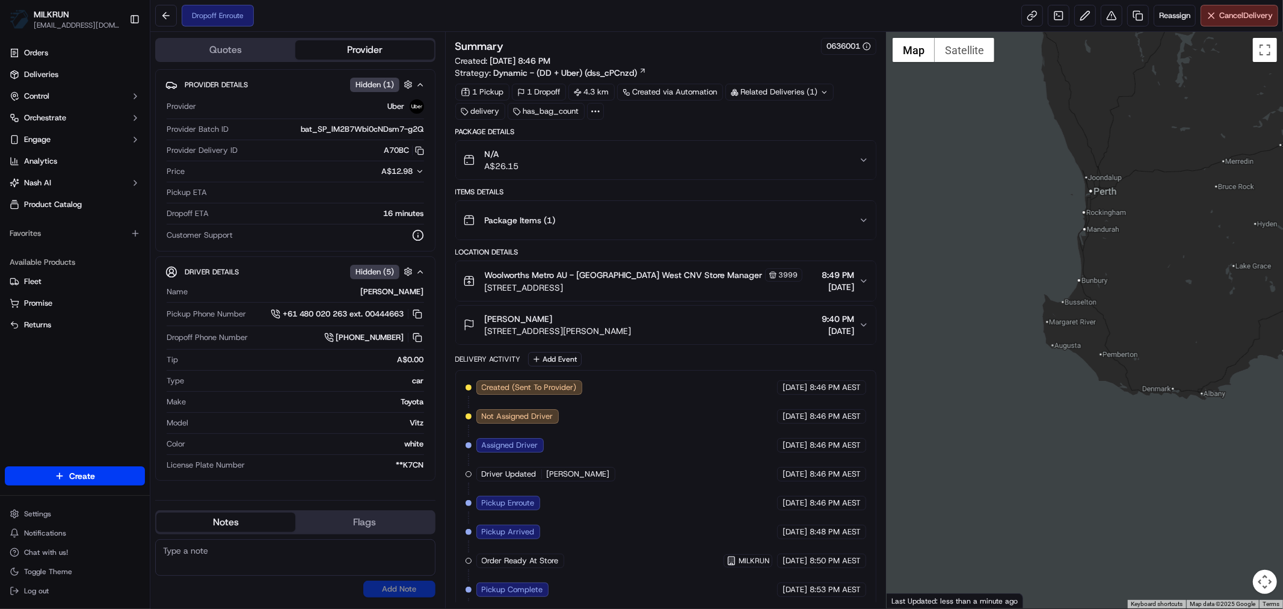
drag, startPoint x: 1184, startPoint y: 308, endPoint x: 1020, endPoint y: 411, distance: 193.8
click at [1062, 387] on div at bounding box center [1085, 320] width 396 height 576
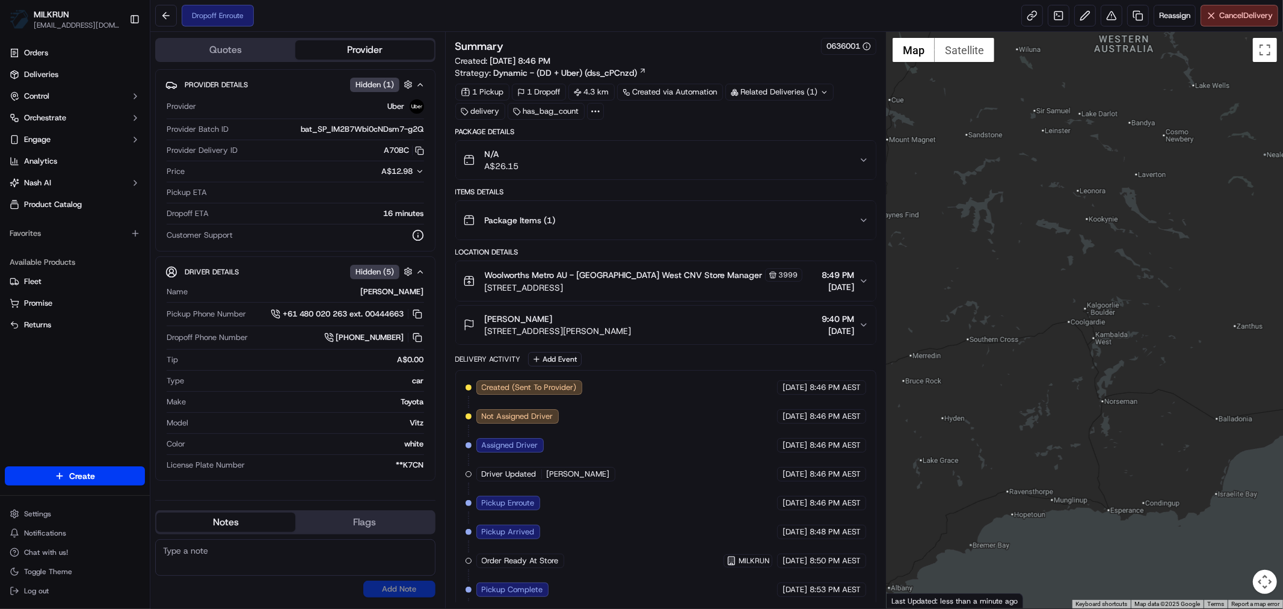
drag, startPoint x: 1167, startPoint y: 344, endPoint x: 825, endPoint y: 489, distance: 371.5
click at [862, 484] on div "Quotes Provider Provider Details Hidden ( 1 ) Provider Uber Provider Batch ID b…" at bounding box center [716, 320] width 1133 height 576
